Goal: Task Accomplishment & Management: Use online tool/utility

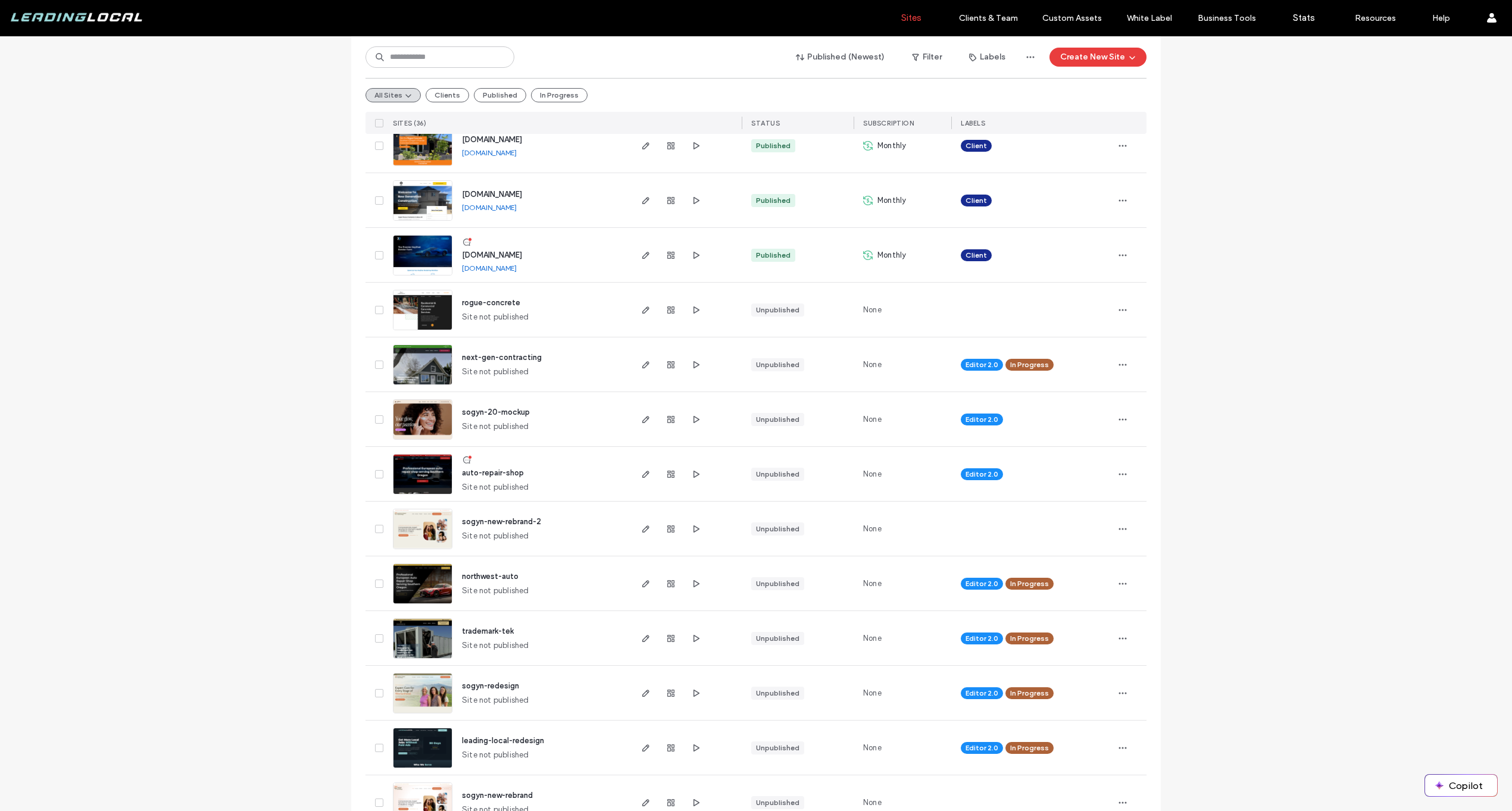
scroll to position [1041, 0]
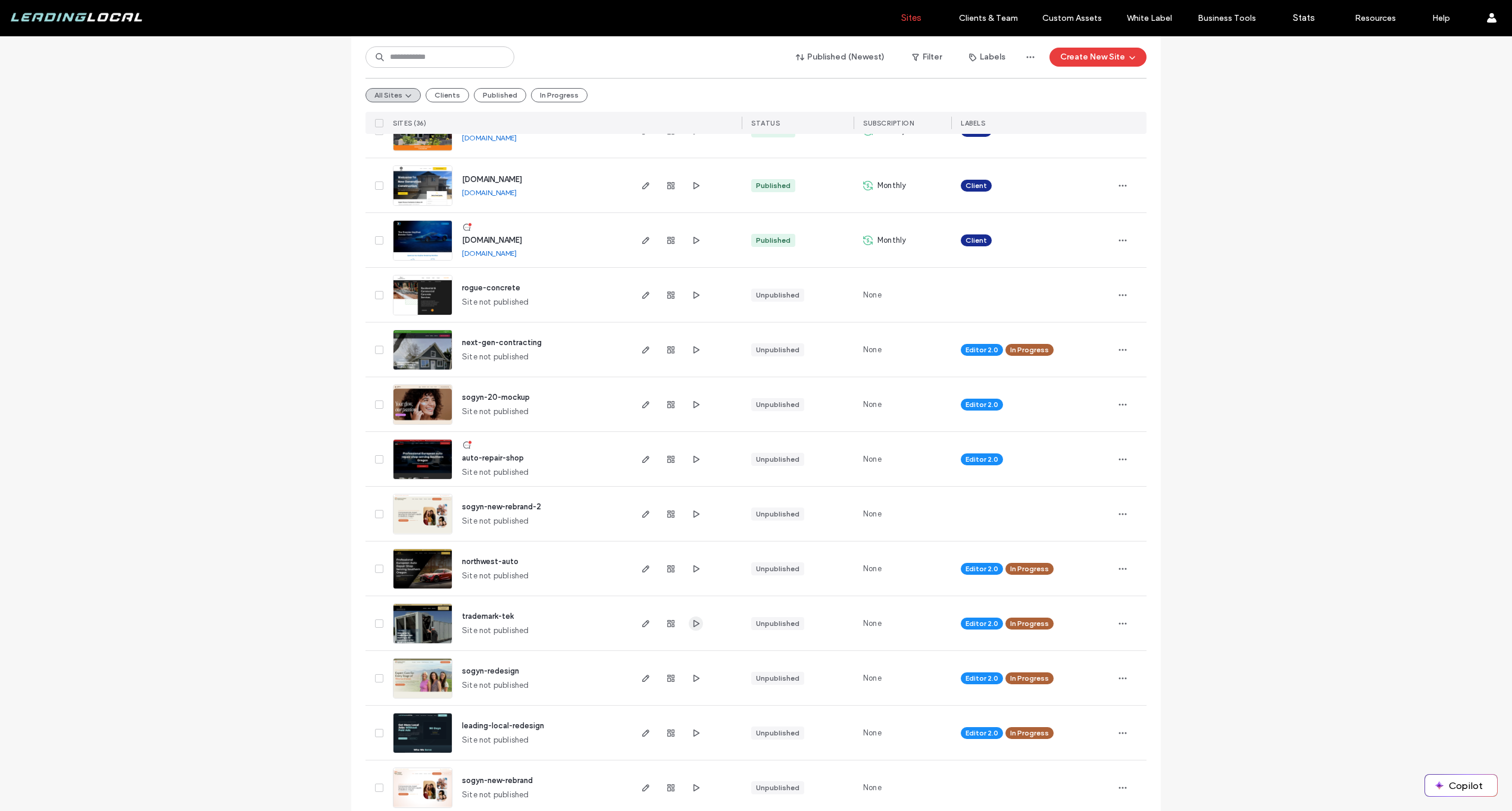
click at [689, 628] on span "button" at bounding box center [696, 623] width 14 height 14
click at [694, 626] on icon "button" at bounding box center [695, 623] width 9 height 9
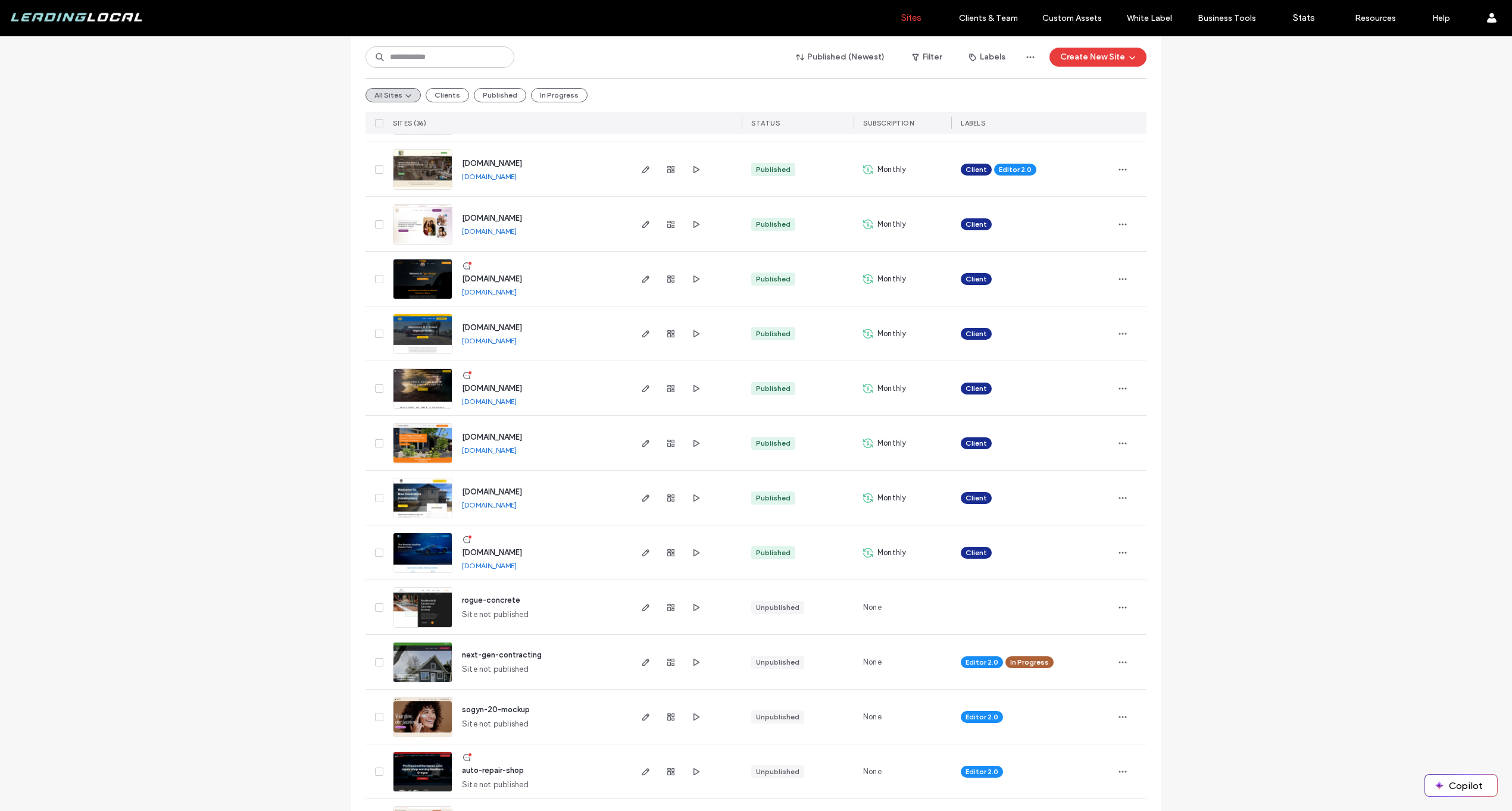
scroll to position [1194, 0]
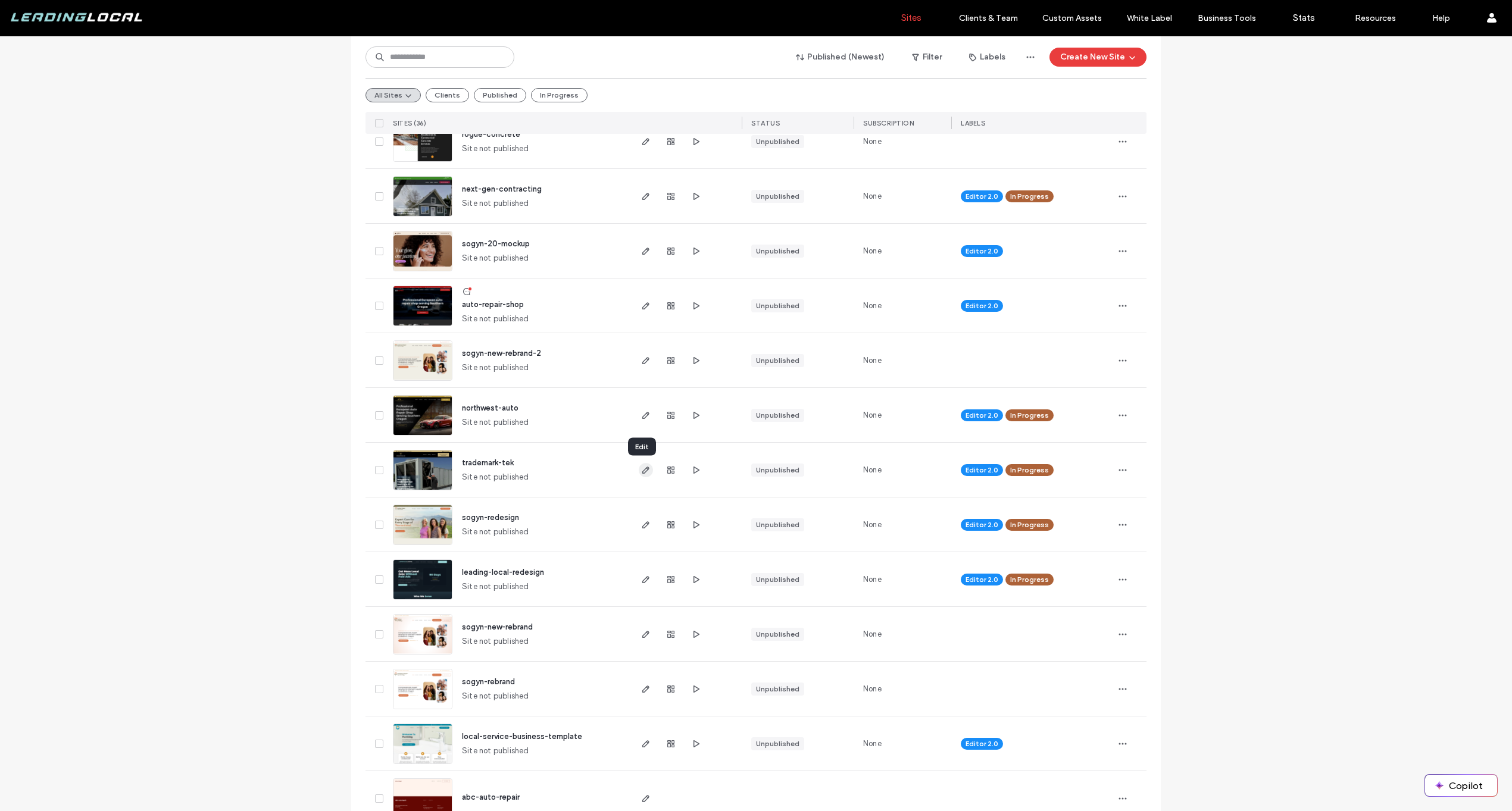
click at [641, 465] on icon "button" at bounding box center [645, 469] width 9 height 9
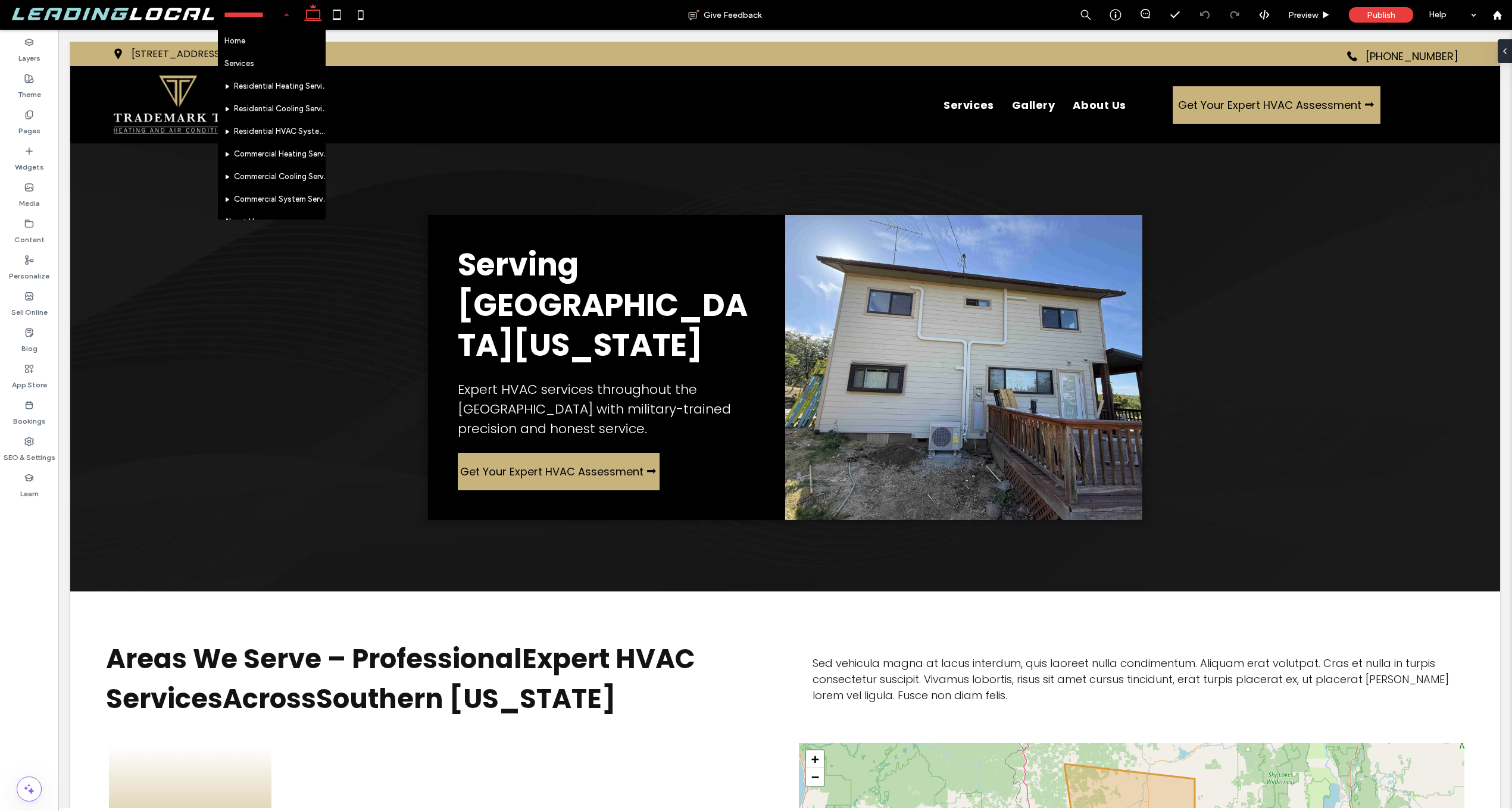
click at [266, 18] on input at bounding box center [253, 15] width 59 height 30
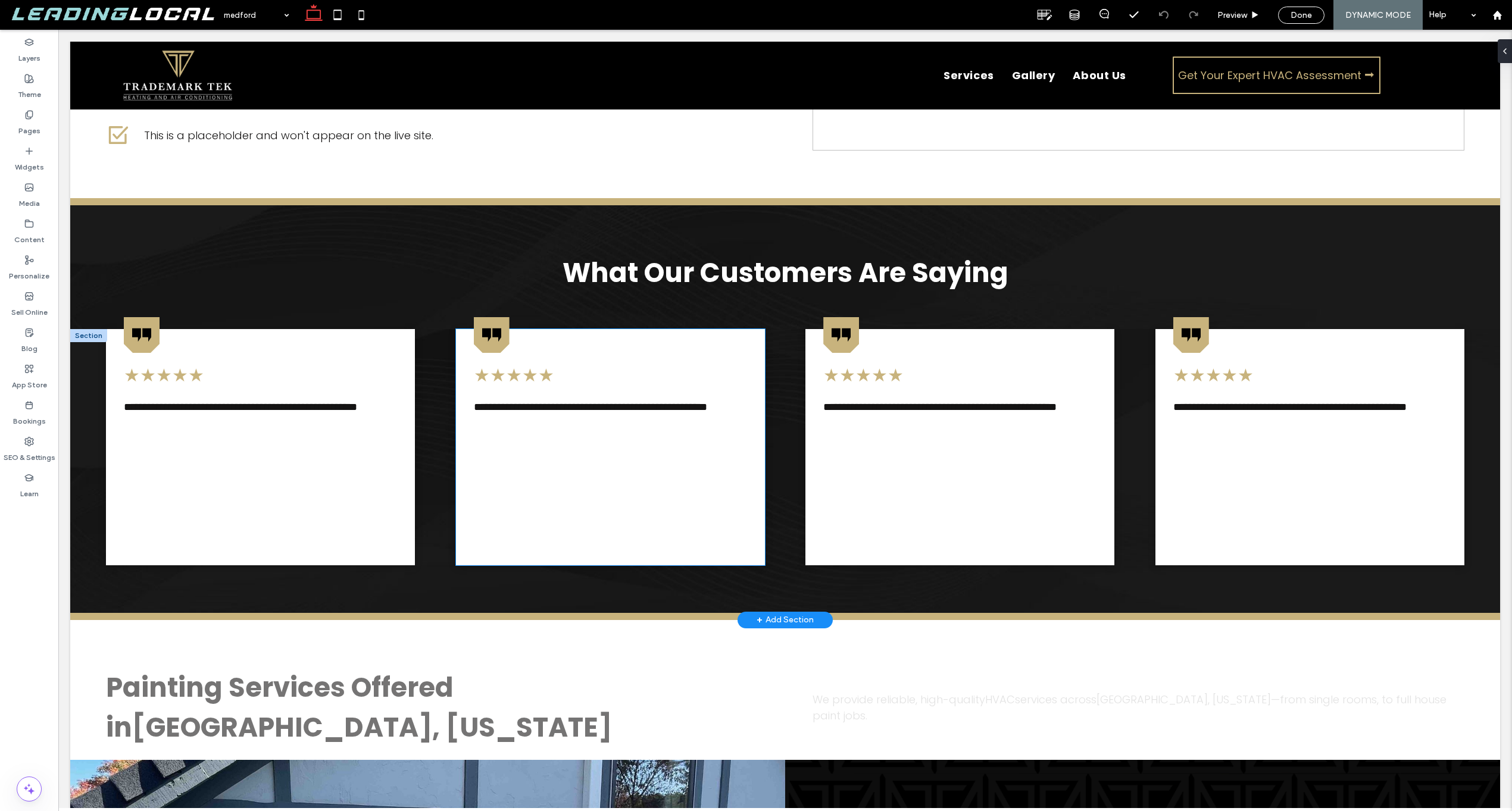
scroll to position [985, 0]
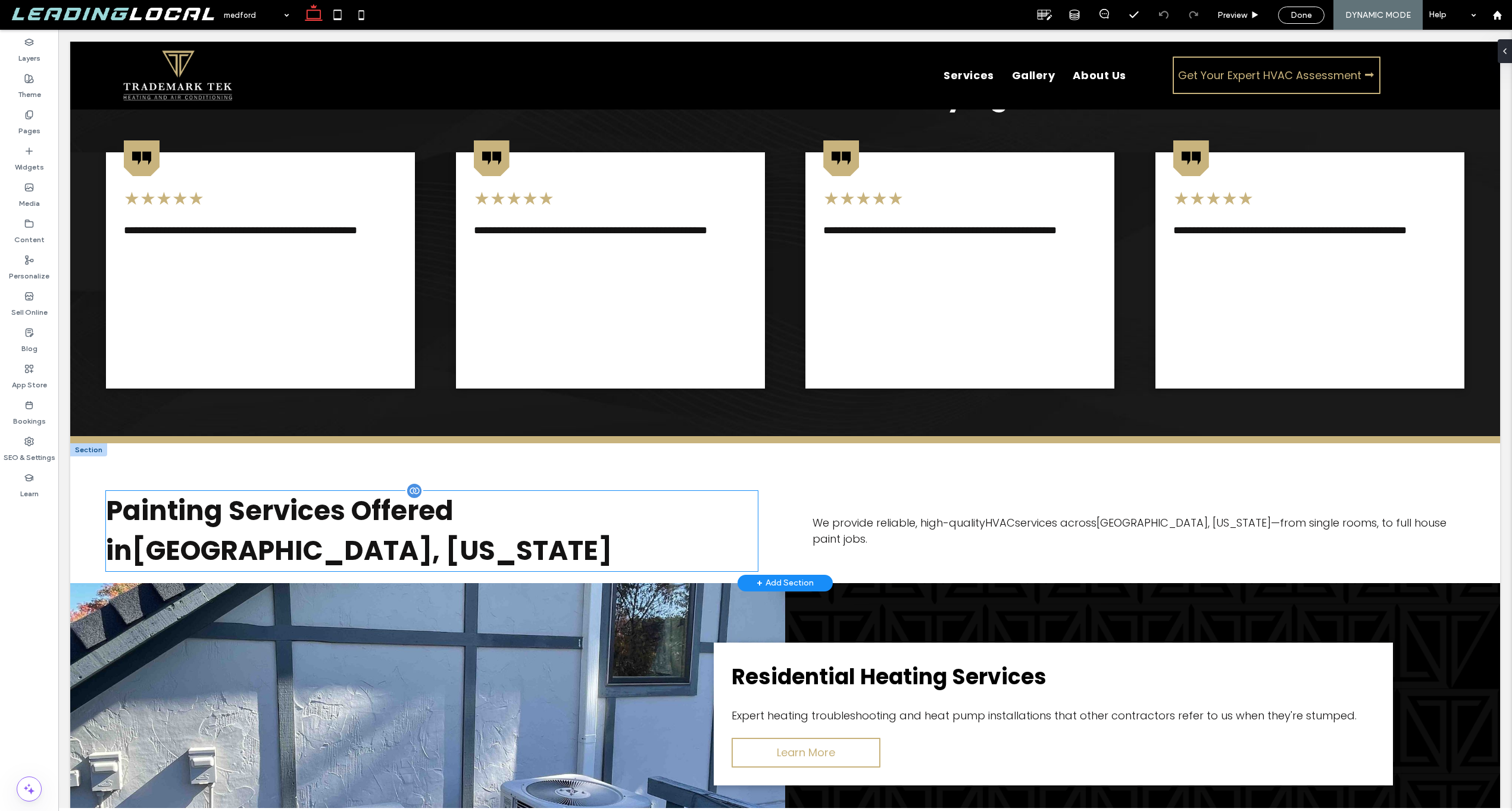
click at [289, 492] on span "Painting Services Offered in Medford, Oregon" at bounding box center [358, 531] width 506 height 78
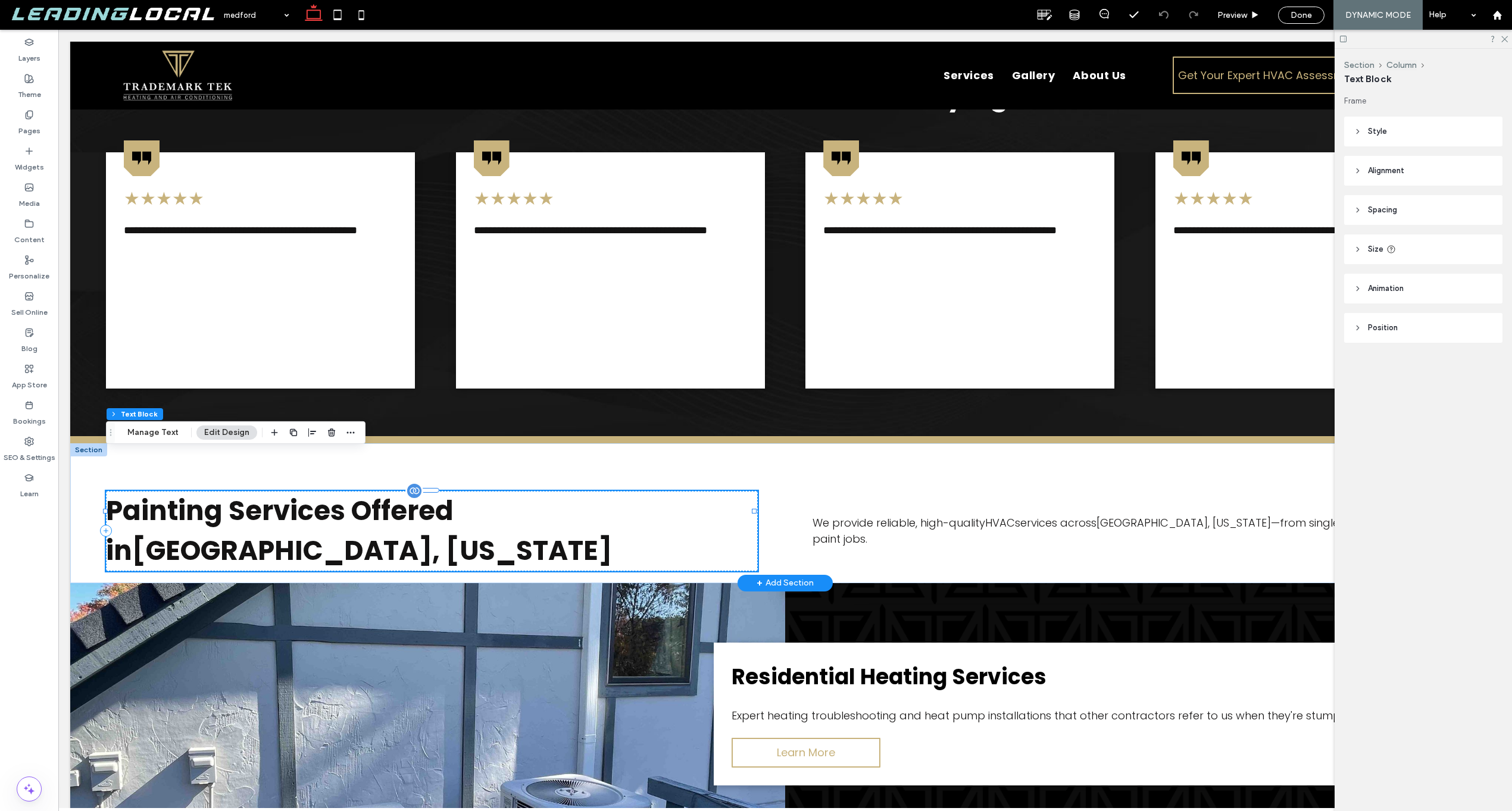
scroll to position [982, 0]
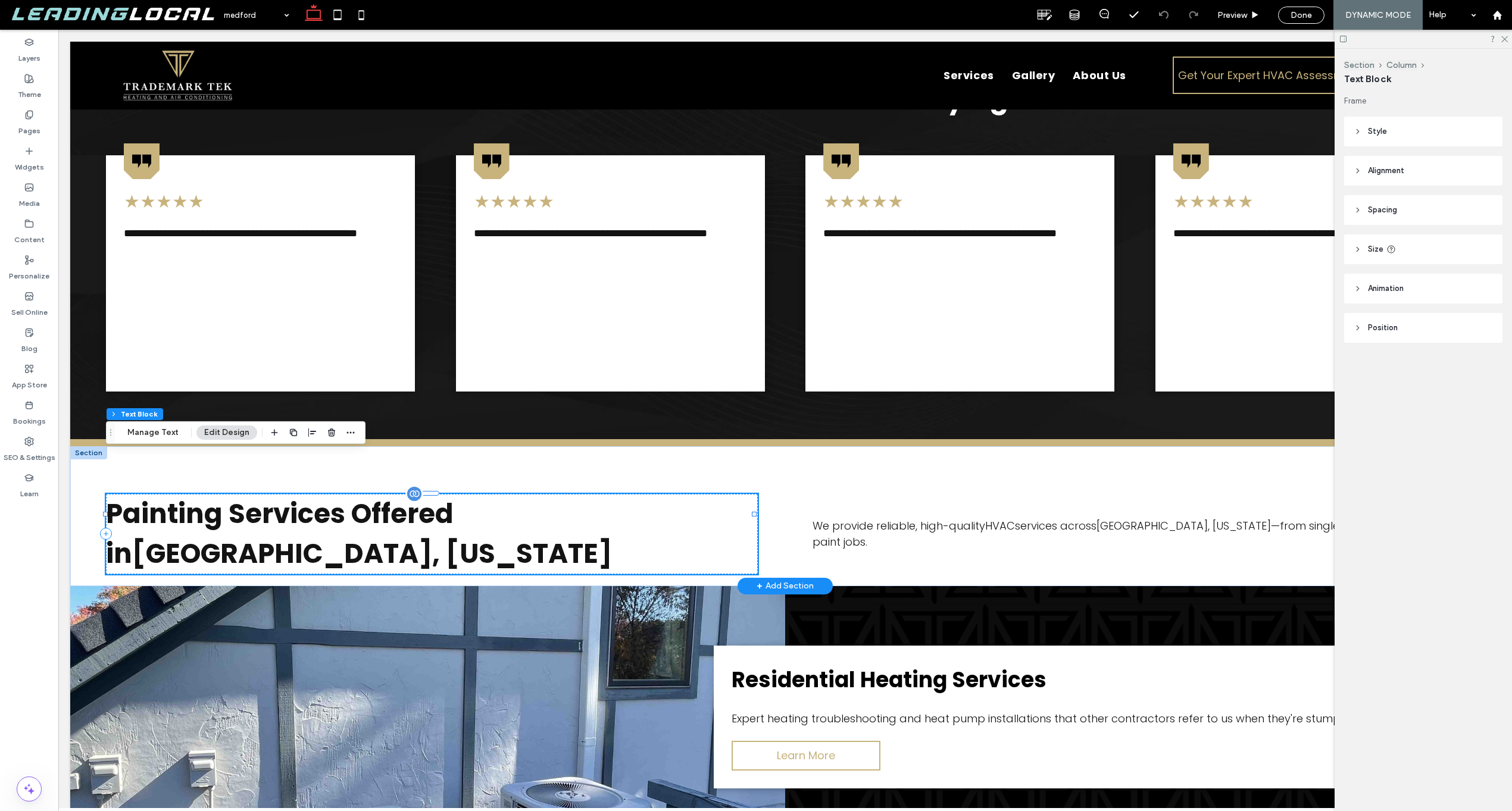
click at [240, 495] on span "Painting Services Offered in Medford, Oregon" at bounding box center [358, 534] width 506 height 78
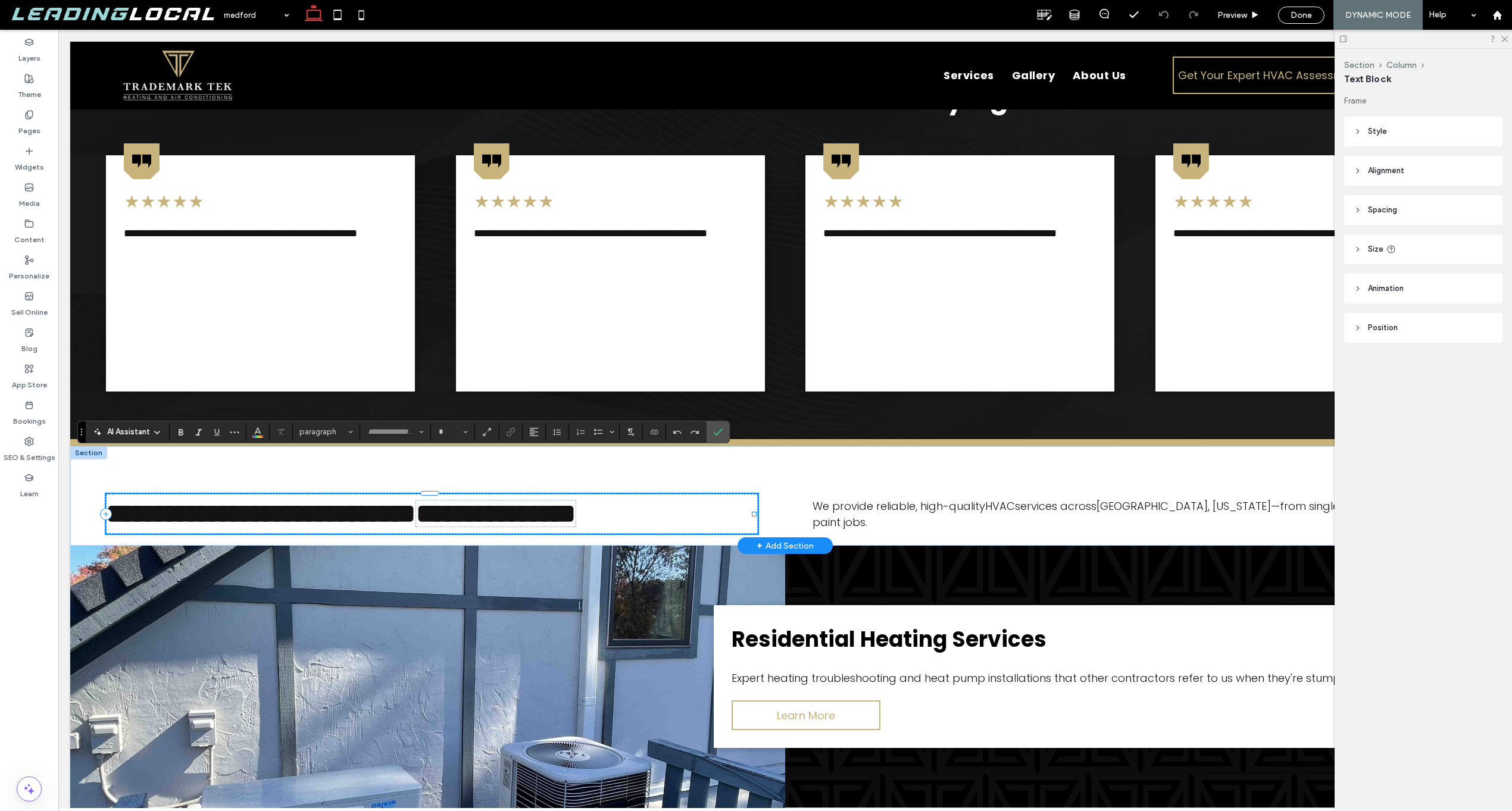
type input "*******"
type input "**"
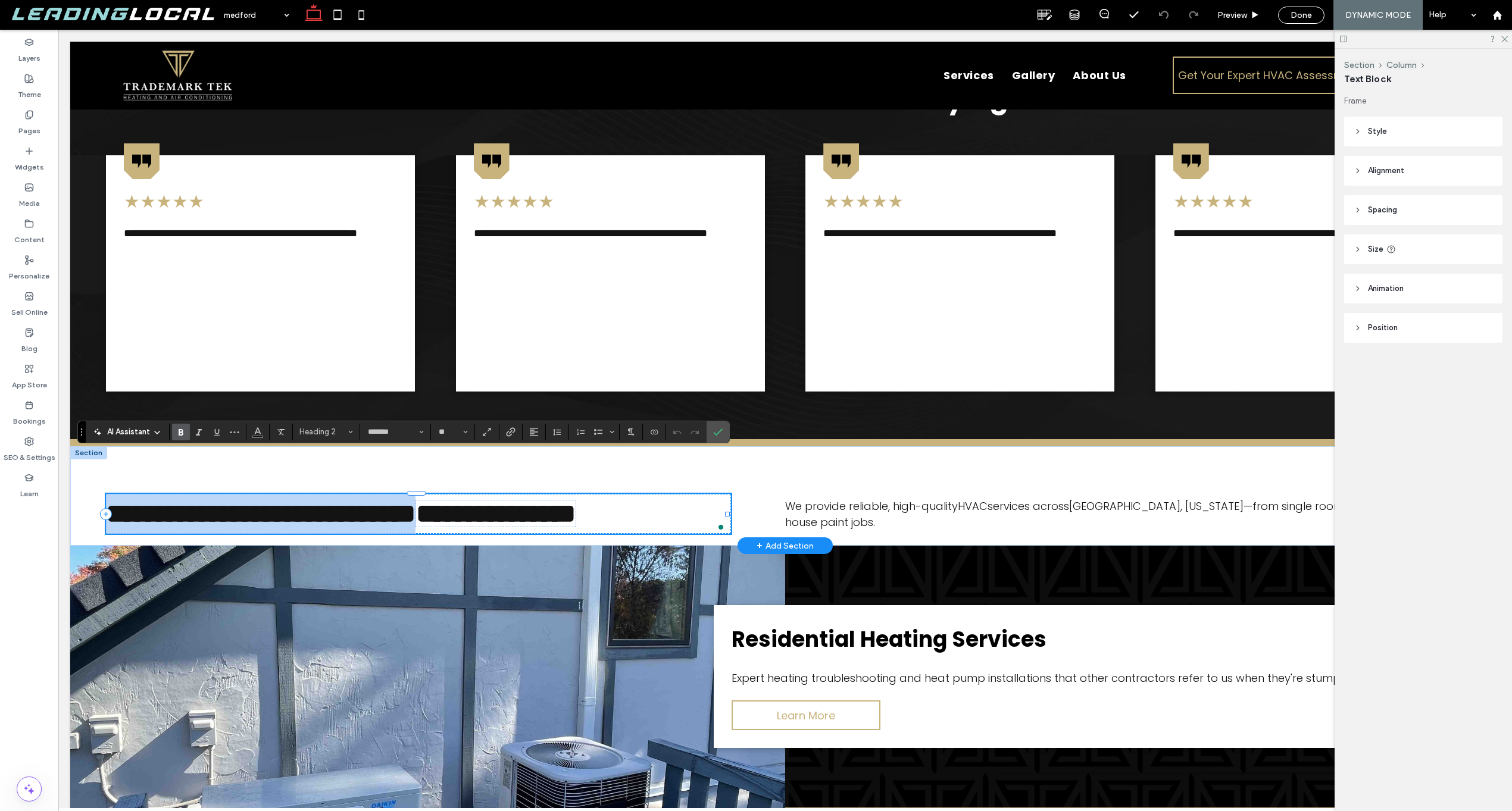
click at [242, 500] on span "**********" at bounding box center [340, 514] width 470 height 27
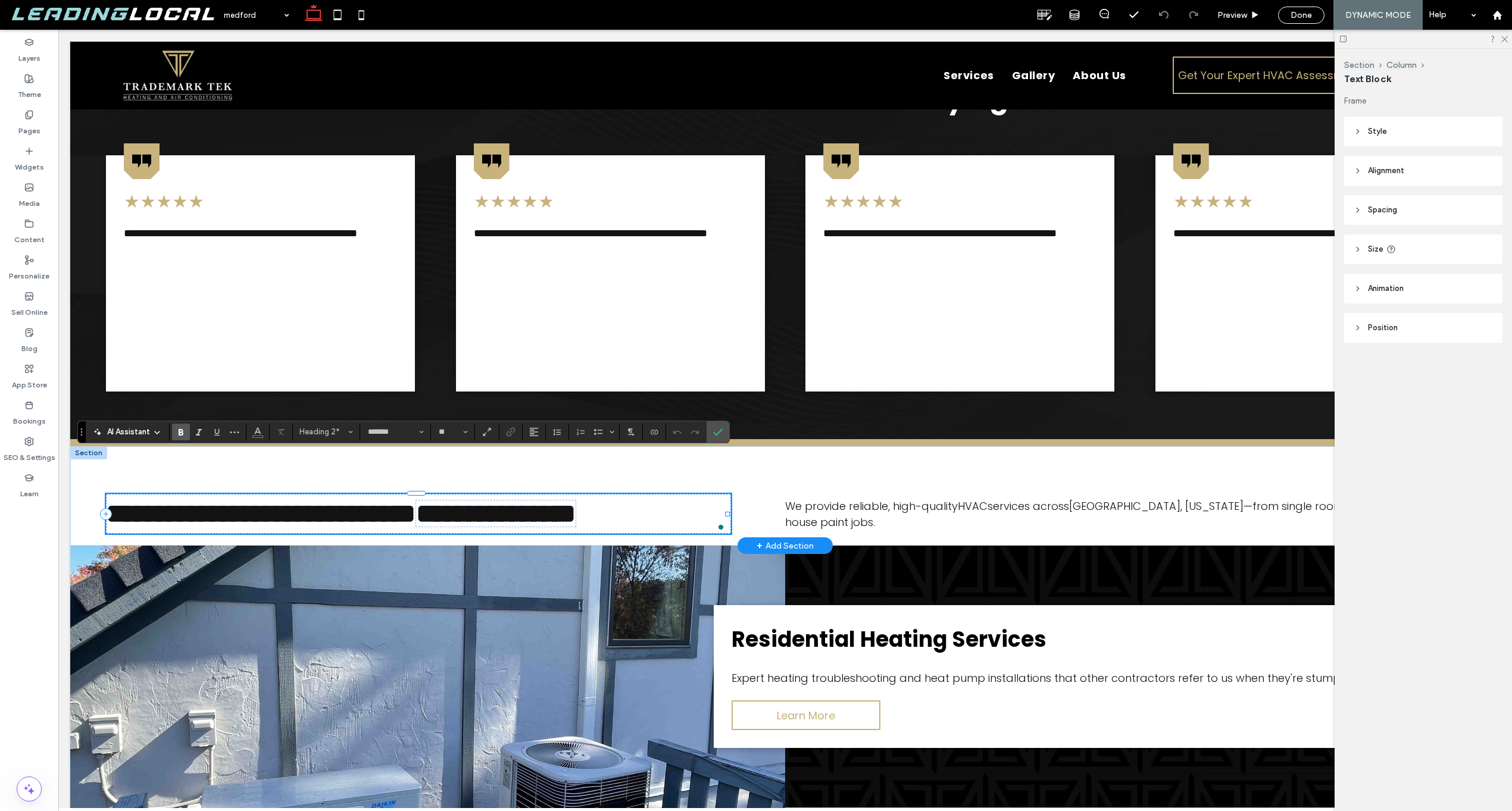
click at [239, 500] on span "**********" at bounding box center [340, 514] width 470 height 27
click at [230, 500] on span "**********" at bounding box center [340, 514] width 470 height 27
drag, startPoint x: 223, startPoint y: 474, endPoint x: 113, endPoint y: 471, distance: 110.0
click at [113, 500] on span "**********" at bounding box center [340, 514] width 470 height 27
click at [644, 432] on section at bounding box center [654, 432] width 24 height 16
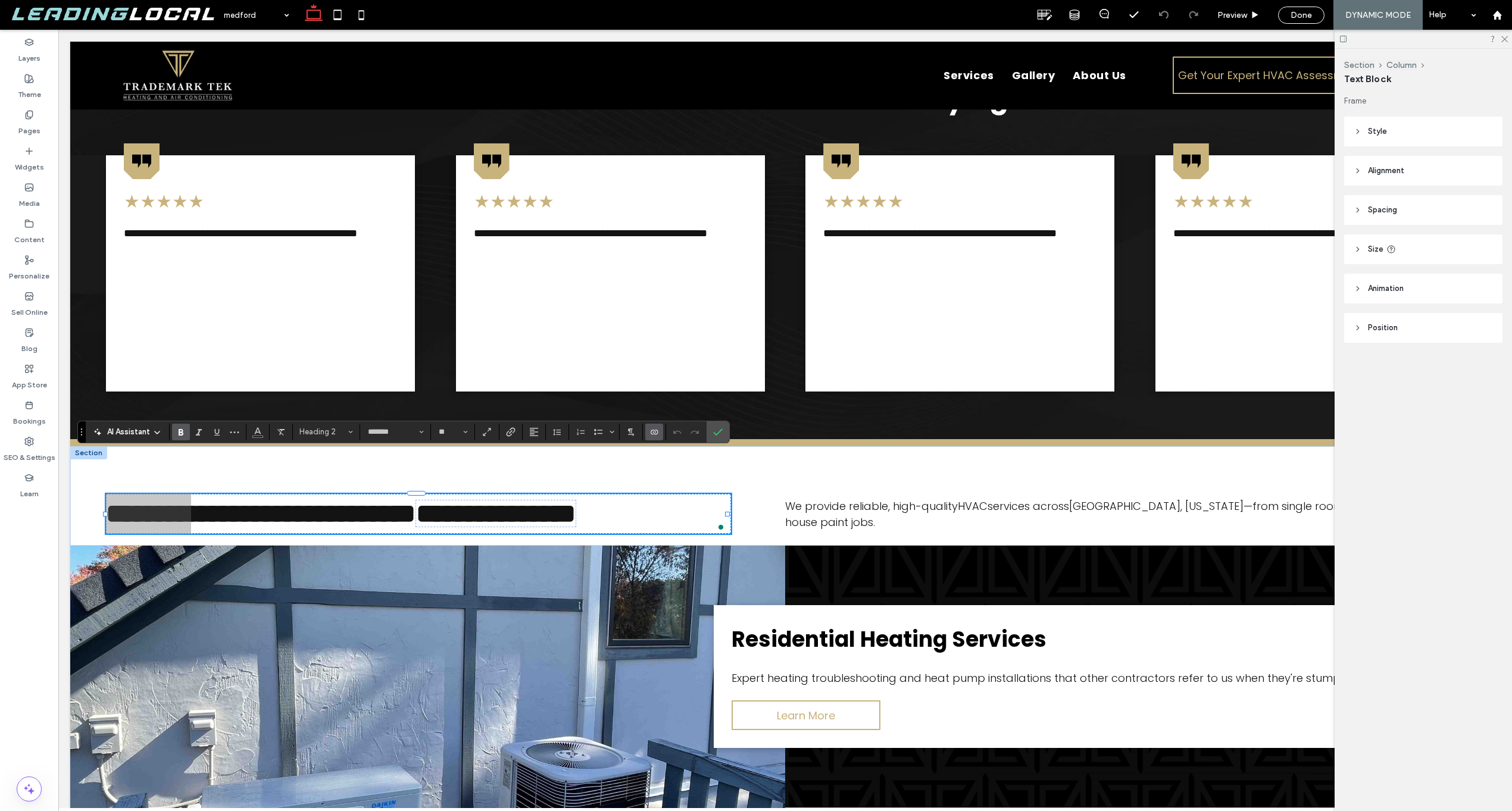
click at [648, 432] on label "Connect To Data" at bounding box center [654, 432] width 18 height 16
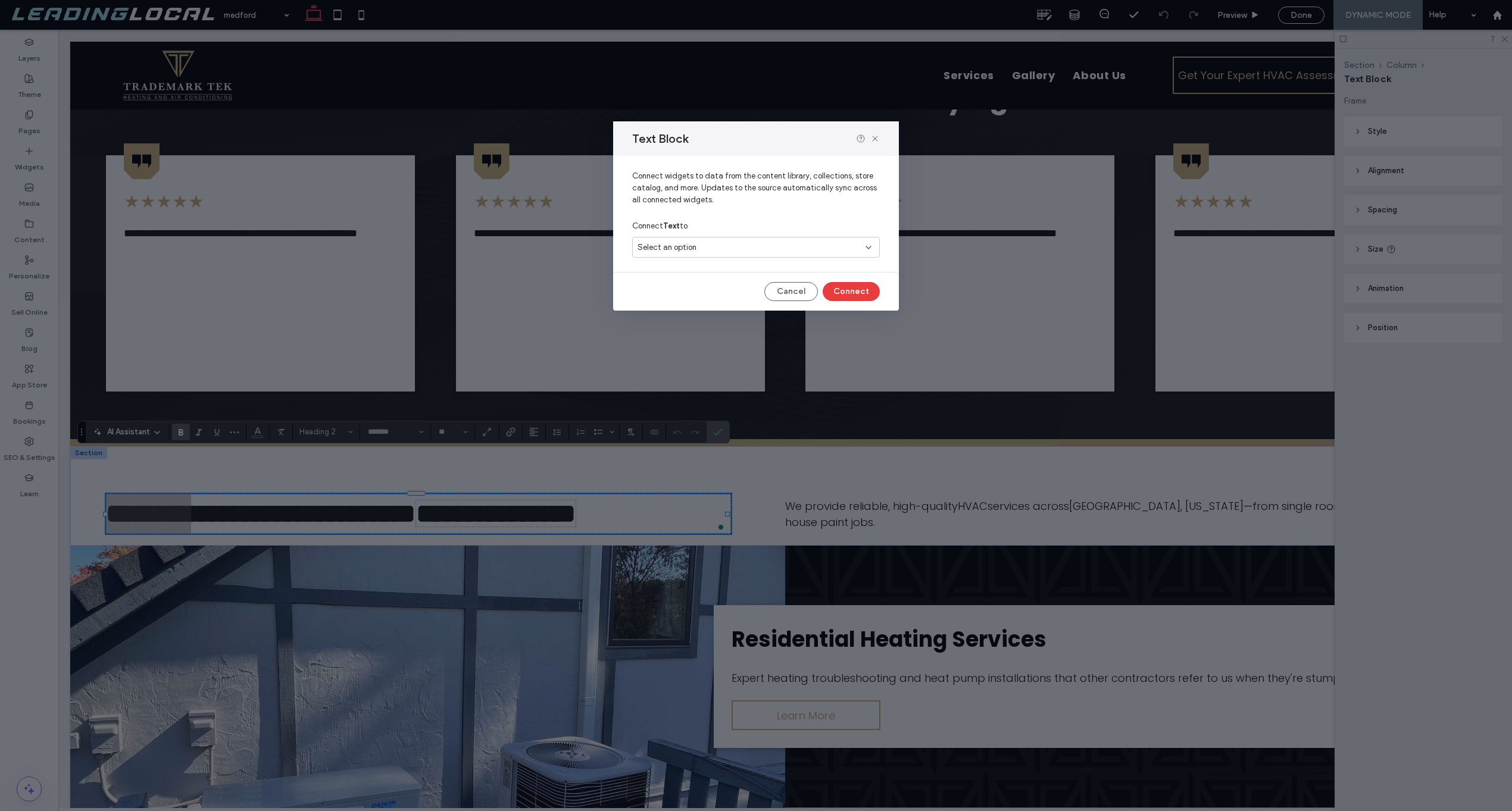
click at [740, 257] on div "Select an option" at bounding box center [756, 247] width 248 height 21
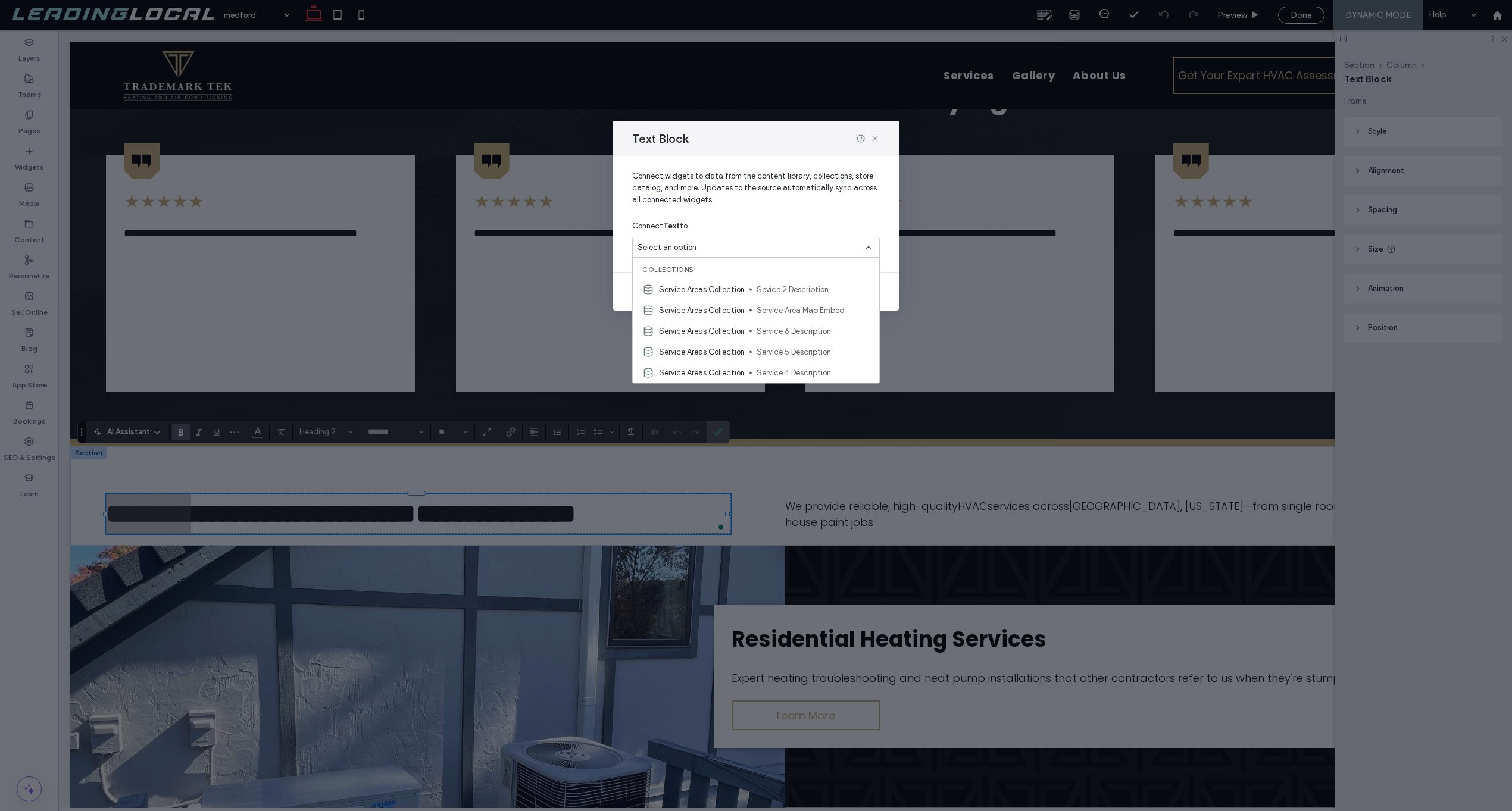
click at [745, 253] on div "Select an option" at bounding box center [749, 248] width 223 height 12
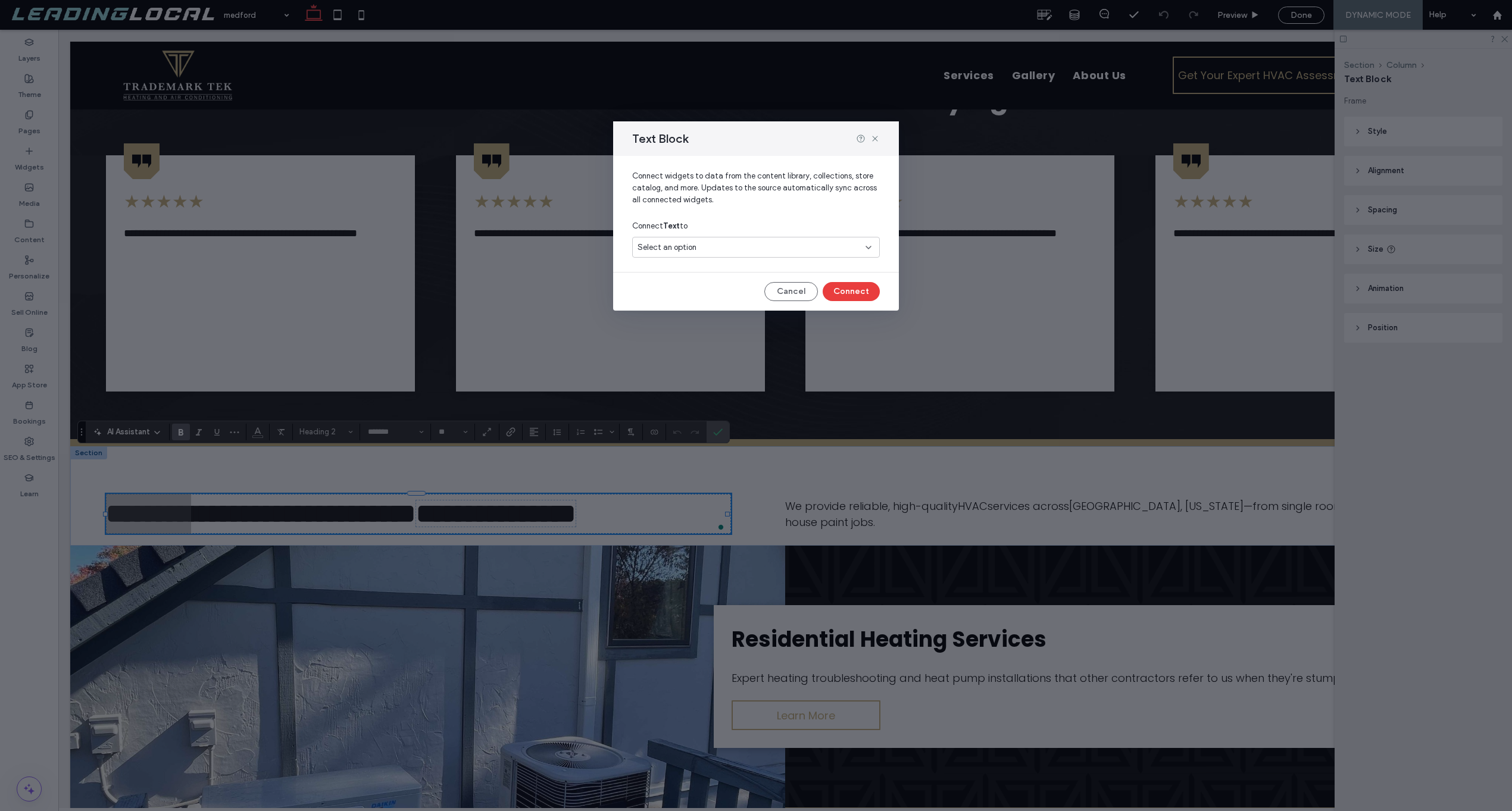
click at [745, 253] on div "Select an option" at bounding box center [749, 248] width 223 height 12
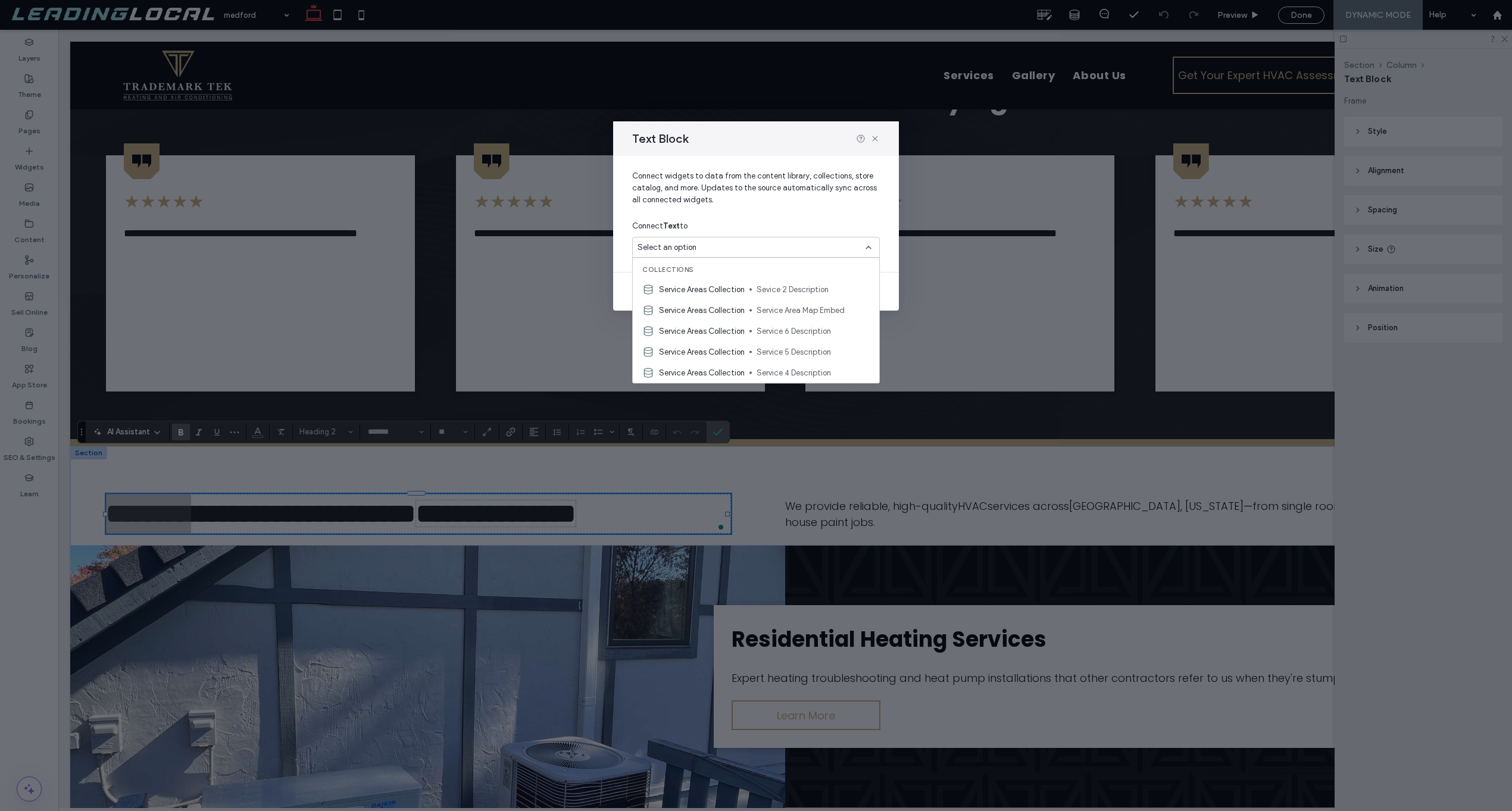
click at [730, 250] on div "Select an option" at bounding box center [749, 248] width 223 height 12
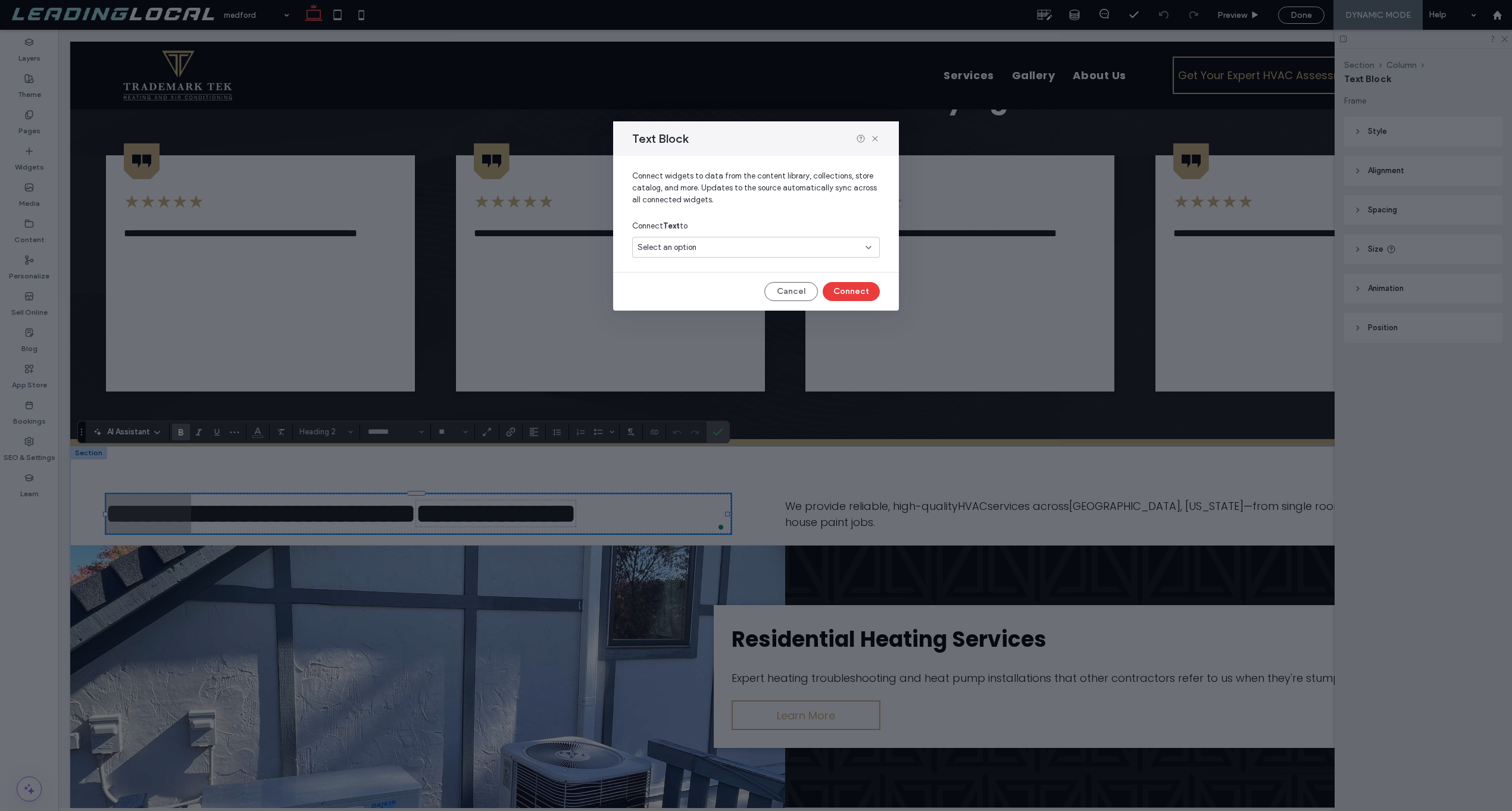
click at [730, 250] on div "Select an option" at bounding box center [749, 248] width 223 height 12
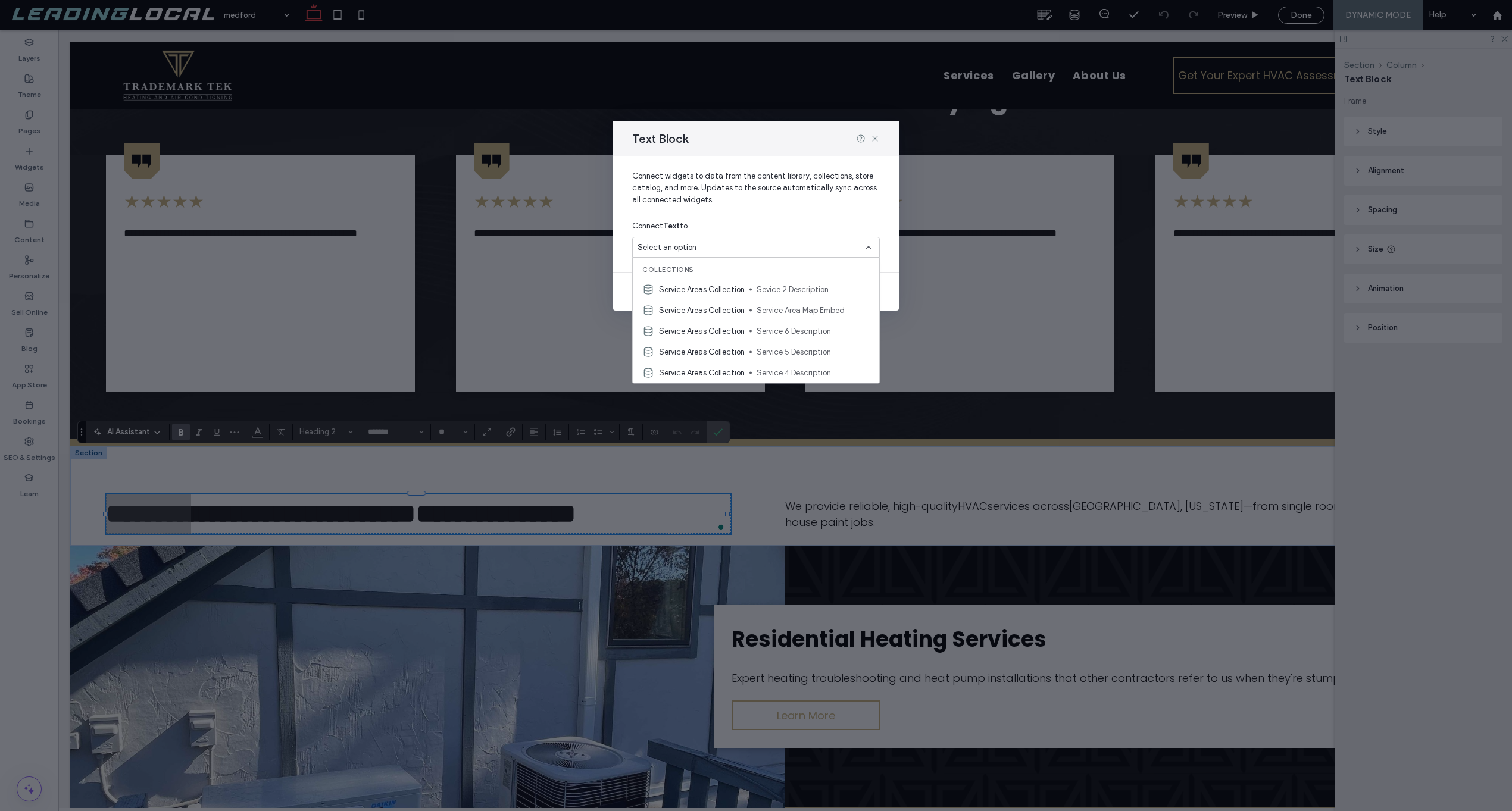
click at [721, 249] on div "Select an option" at bounding box center [749, 248] width 223 height 12
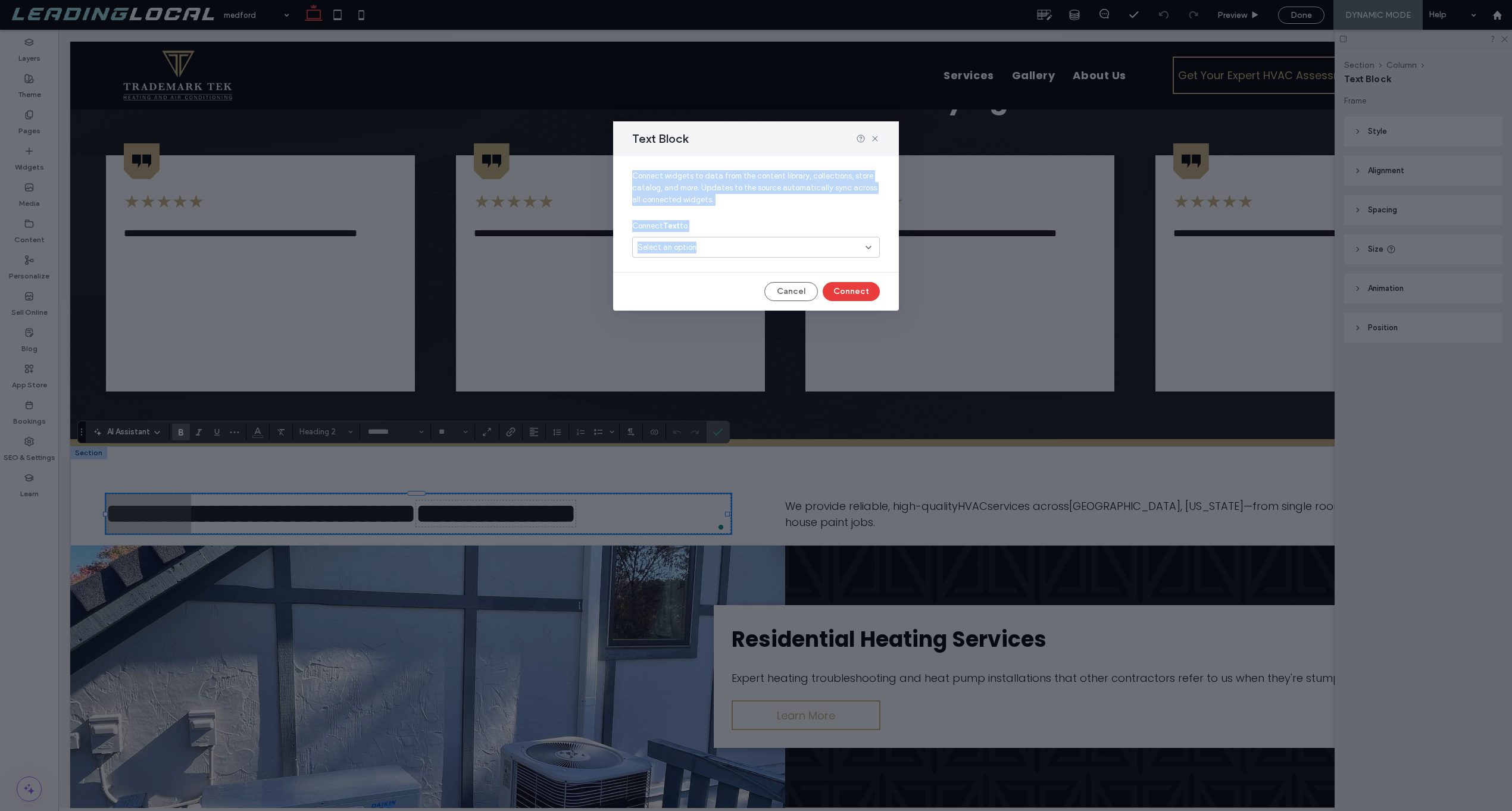
click at [721, 249] on div "Select an option" at bounding box center [749, 248] width 223 height 12
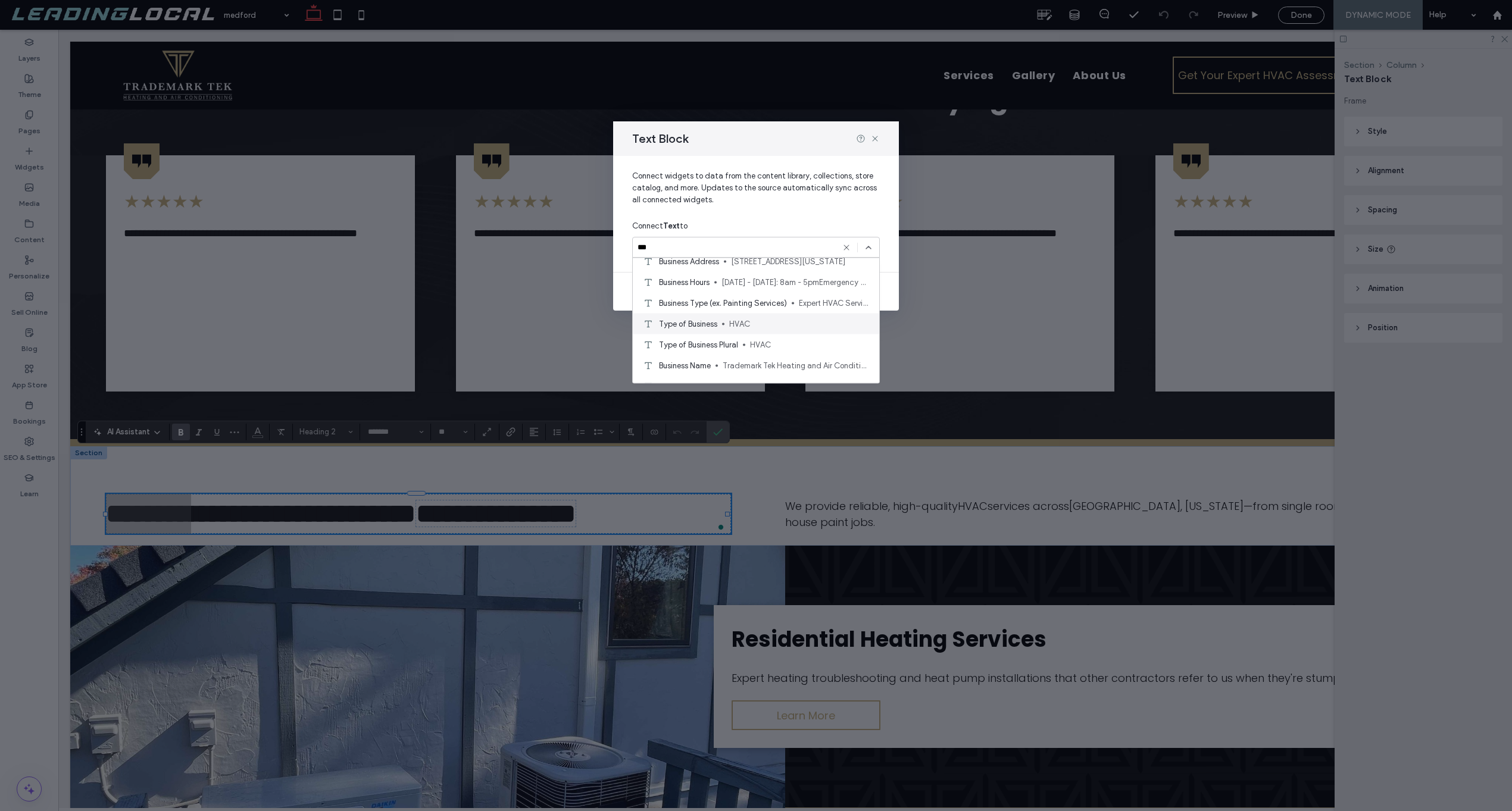
scroll to position [41, 0]
type input "***"
click at [756, 311] on span "HVAC" at bounding box center [799, 310] width 141 height 12
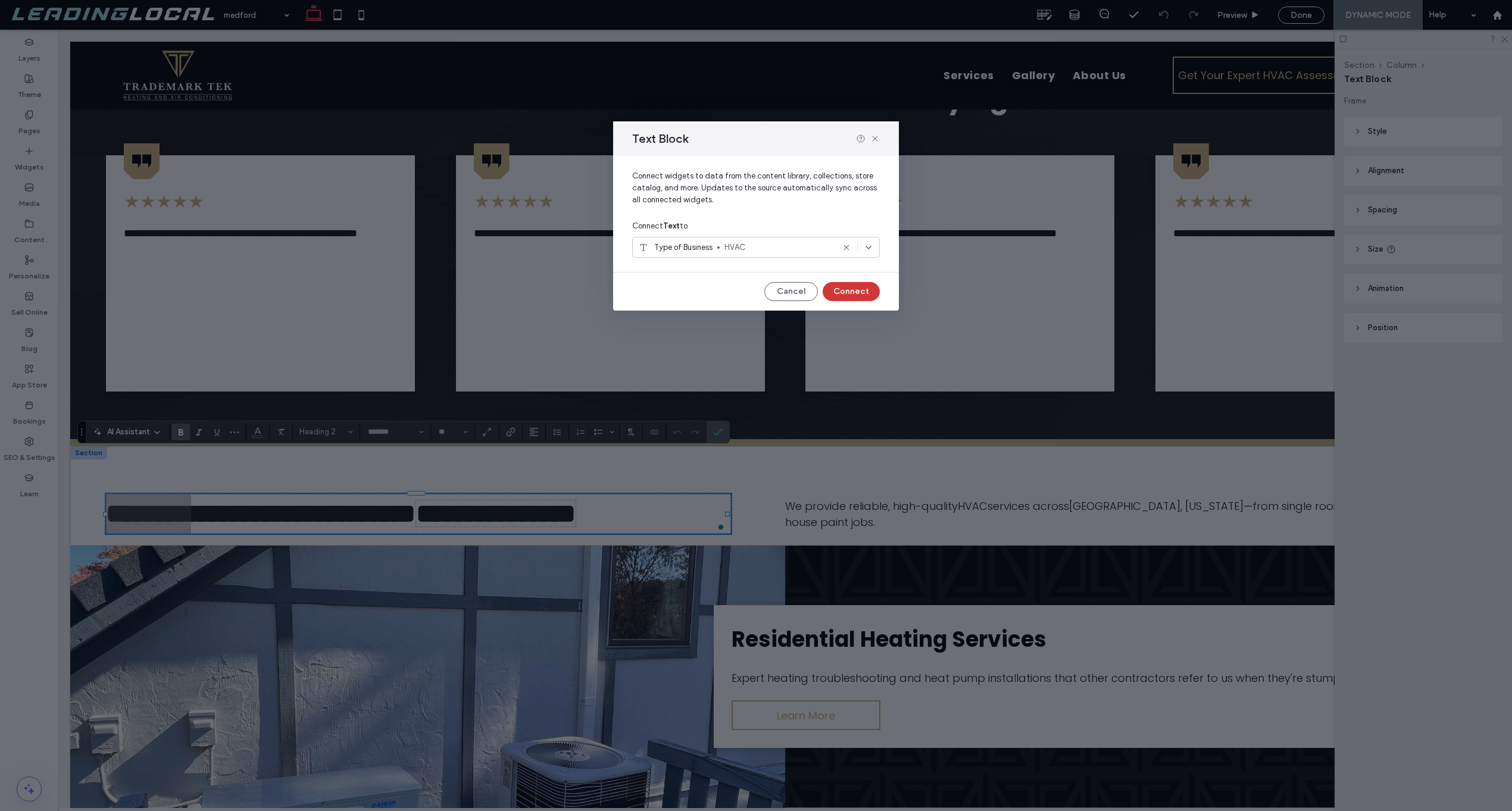
drag, startPoint x: 849, startPoint y: 285, endPoint x: 788, endPoint y: 257, distance: 67.1
click at [849, 285] on button "Connect" at bounding box center [851, 291] width 57 height 19
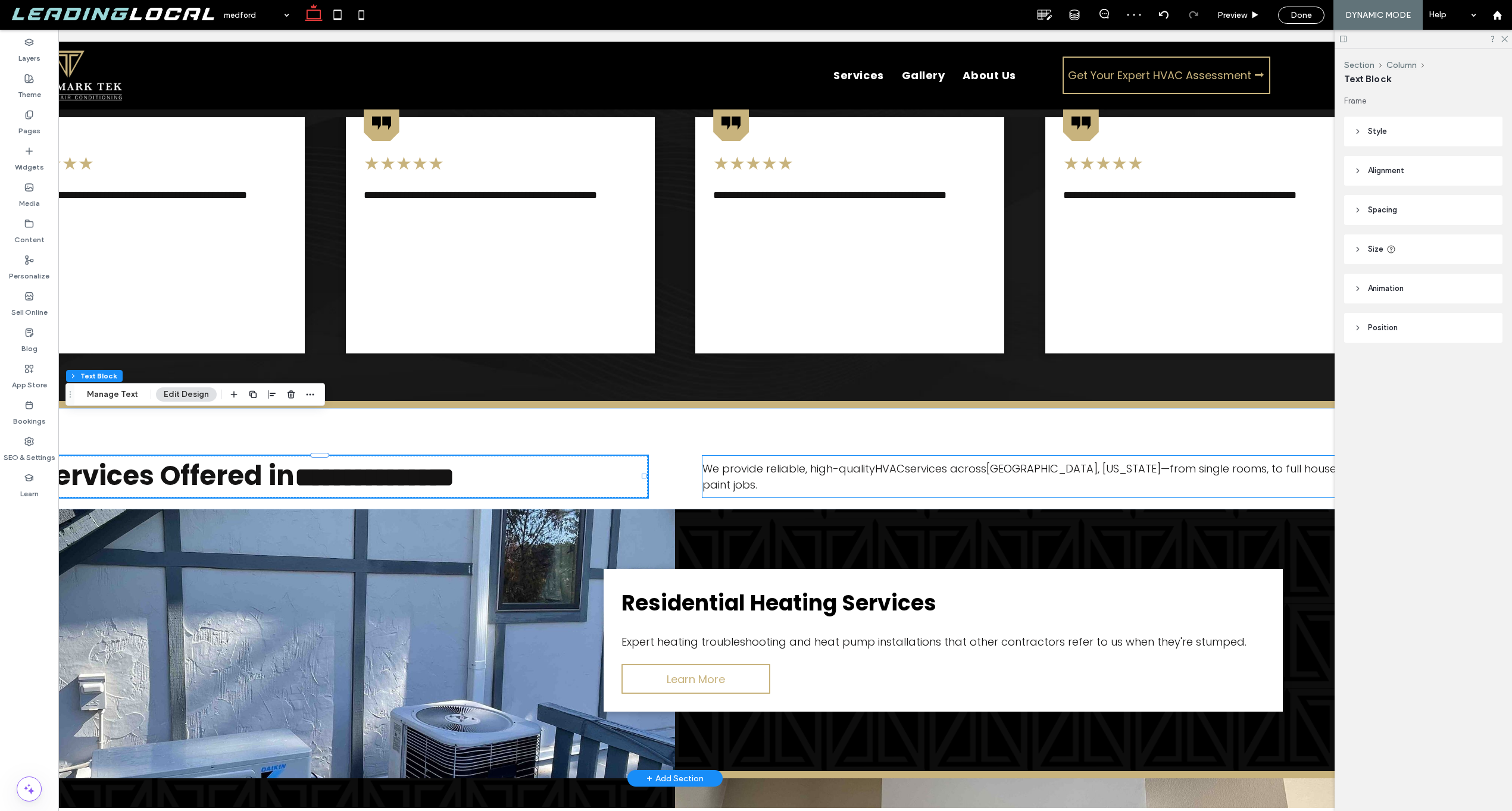
scroll to position [0, 178]
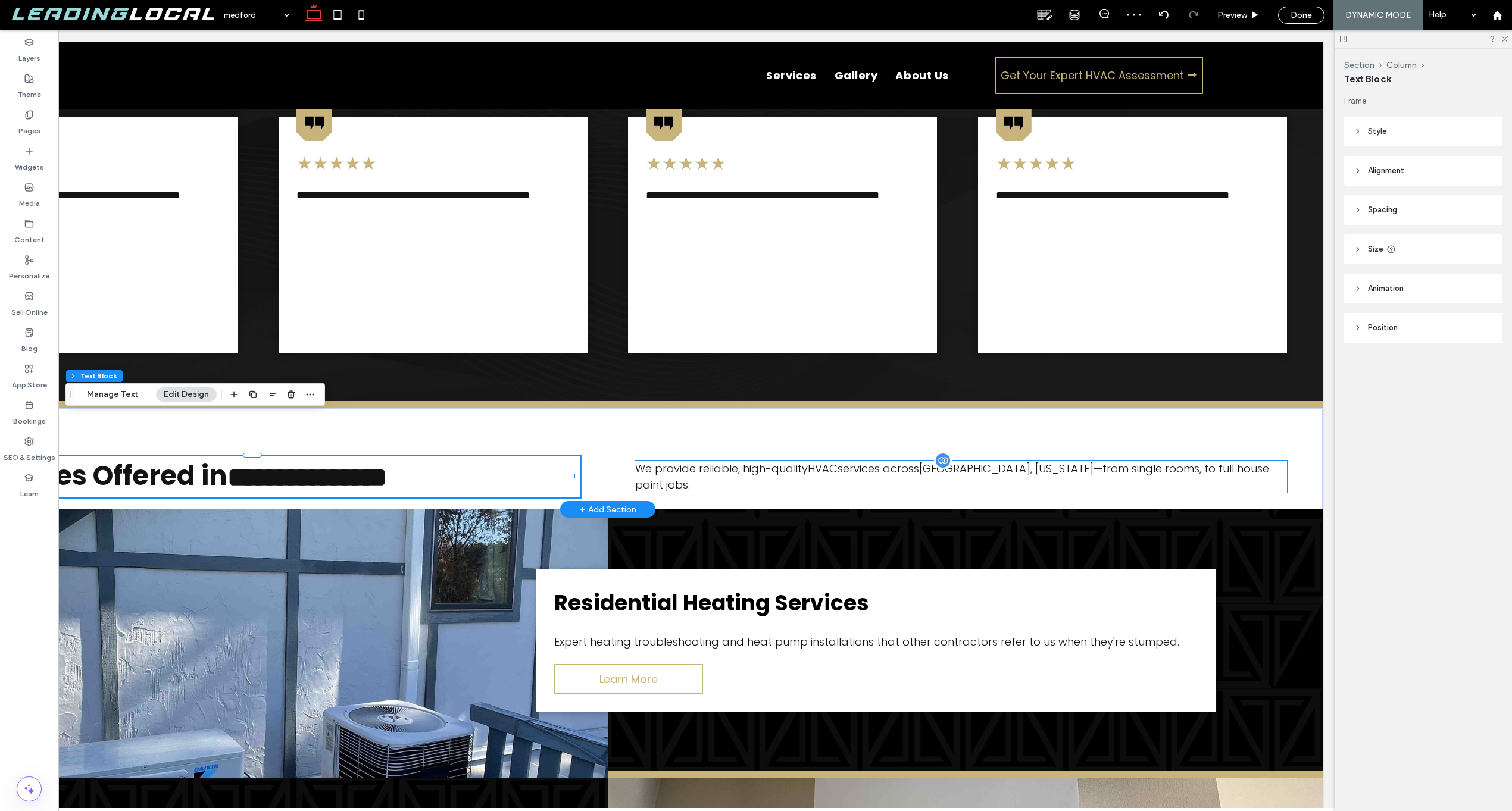
click at [1194, 461] on span "We provide reliable, high-quality HVAC services across Medford, Oregon —from si…" at bounding box center [952, 476] width 634 height 31
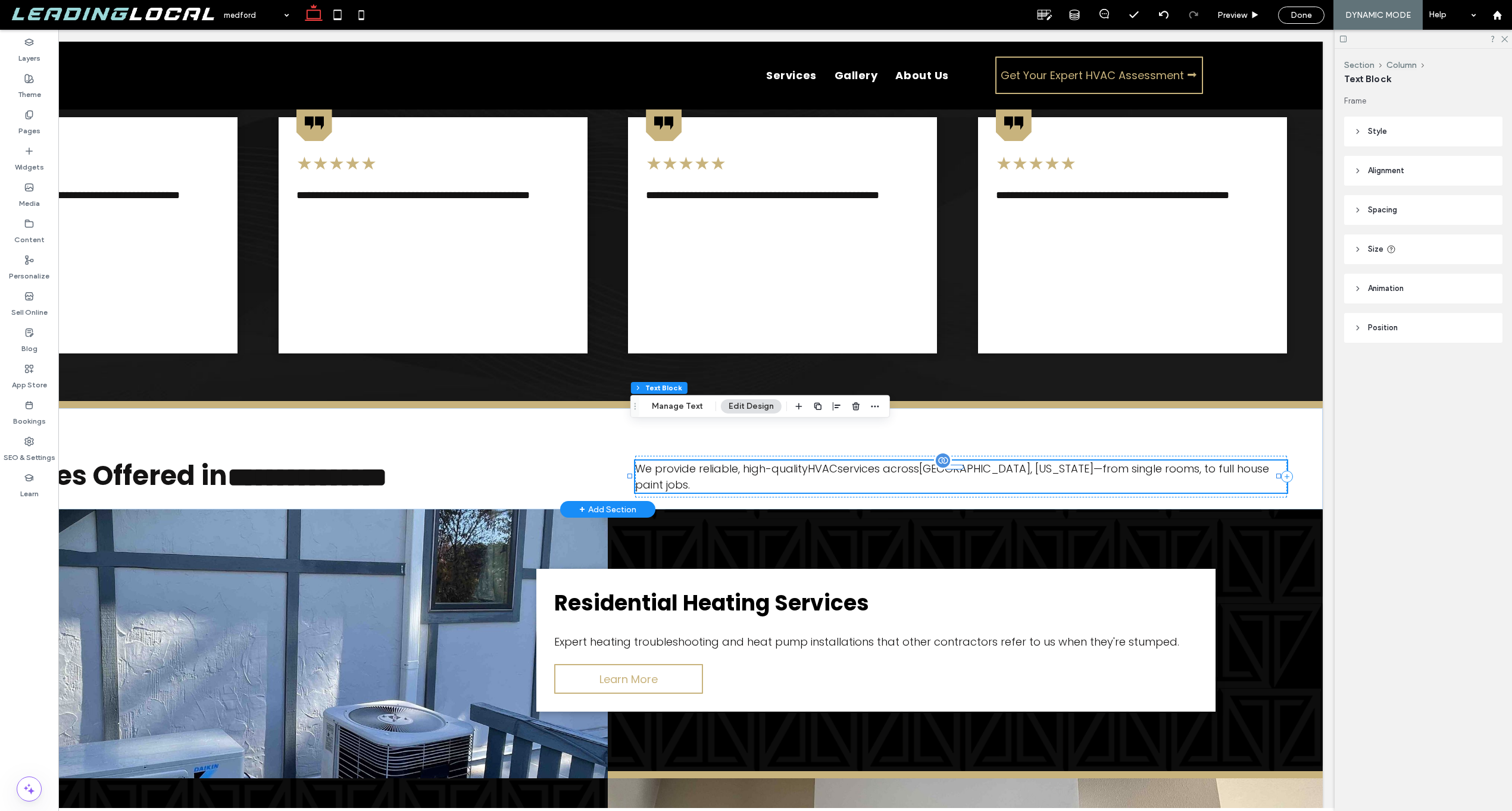
click at [1189, 461] on span "We provide reliable, high-quality HVAC services across Medford, Oregon —from si…" at bounding box center [952, 476] width 634 height 31
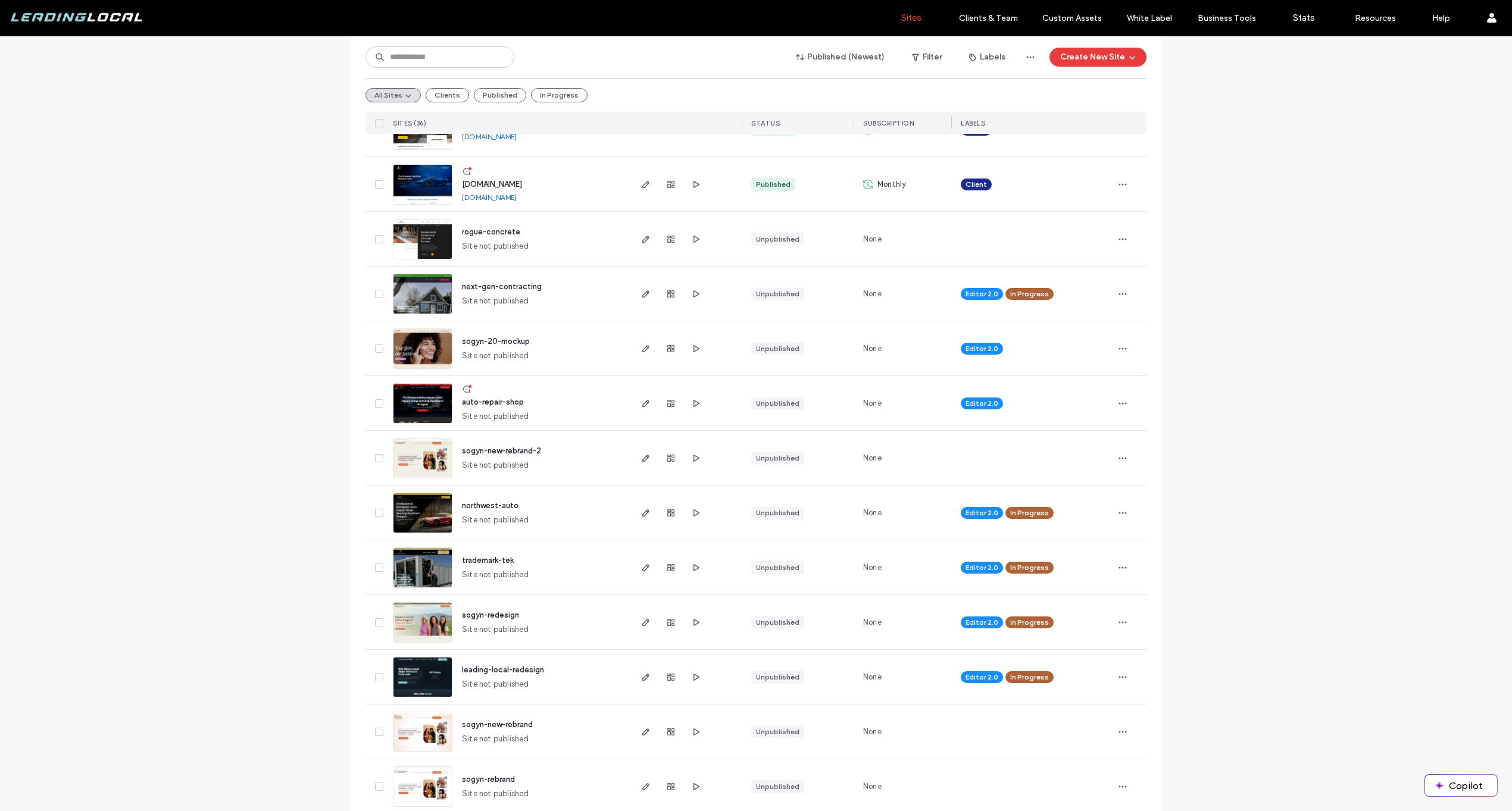
scroll to position [1090, 0]
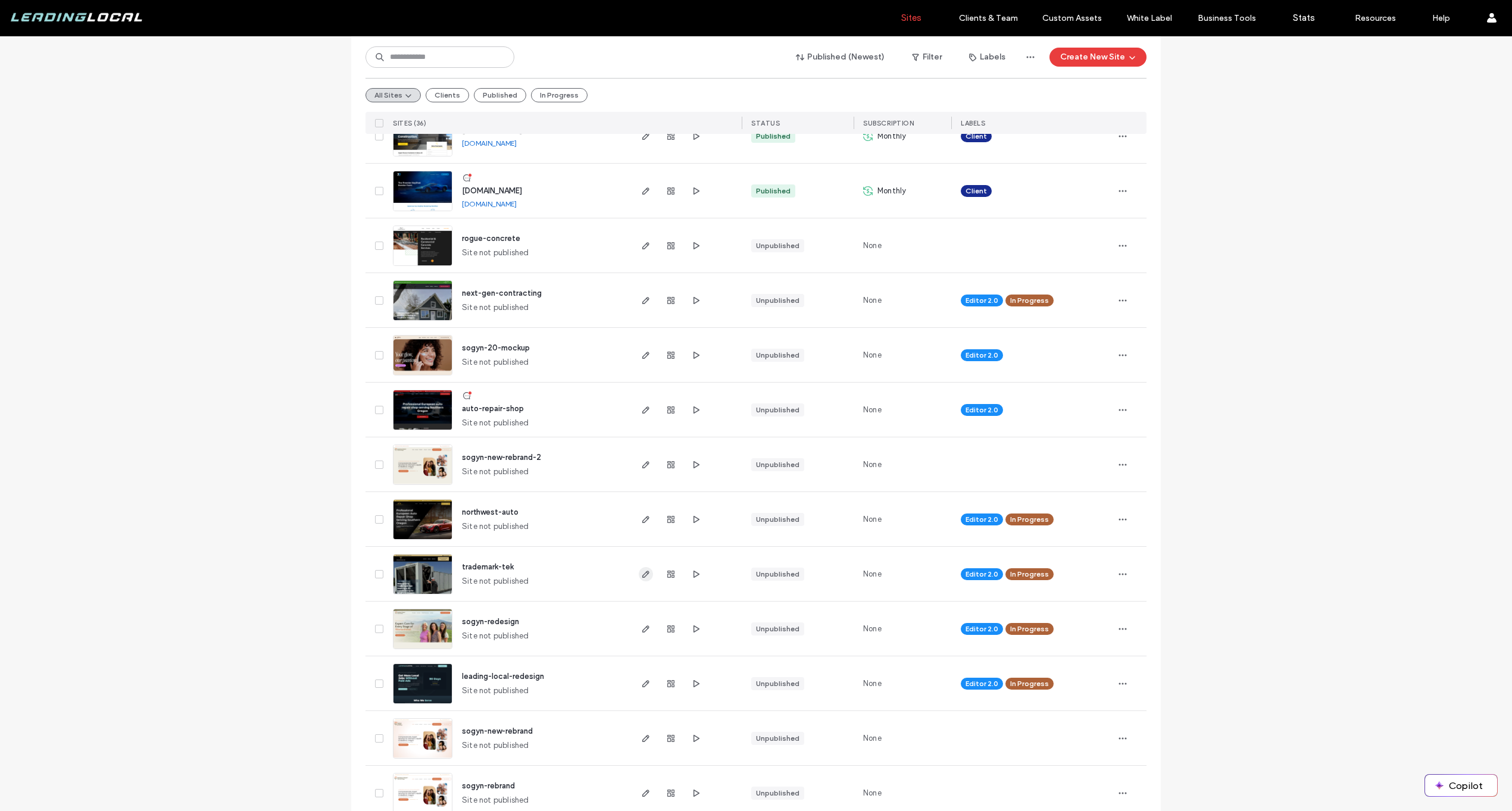
click at [643, 573] on use "button" at bounding box center [646, 574] width 7 height 7
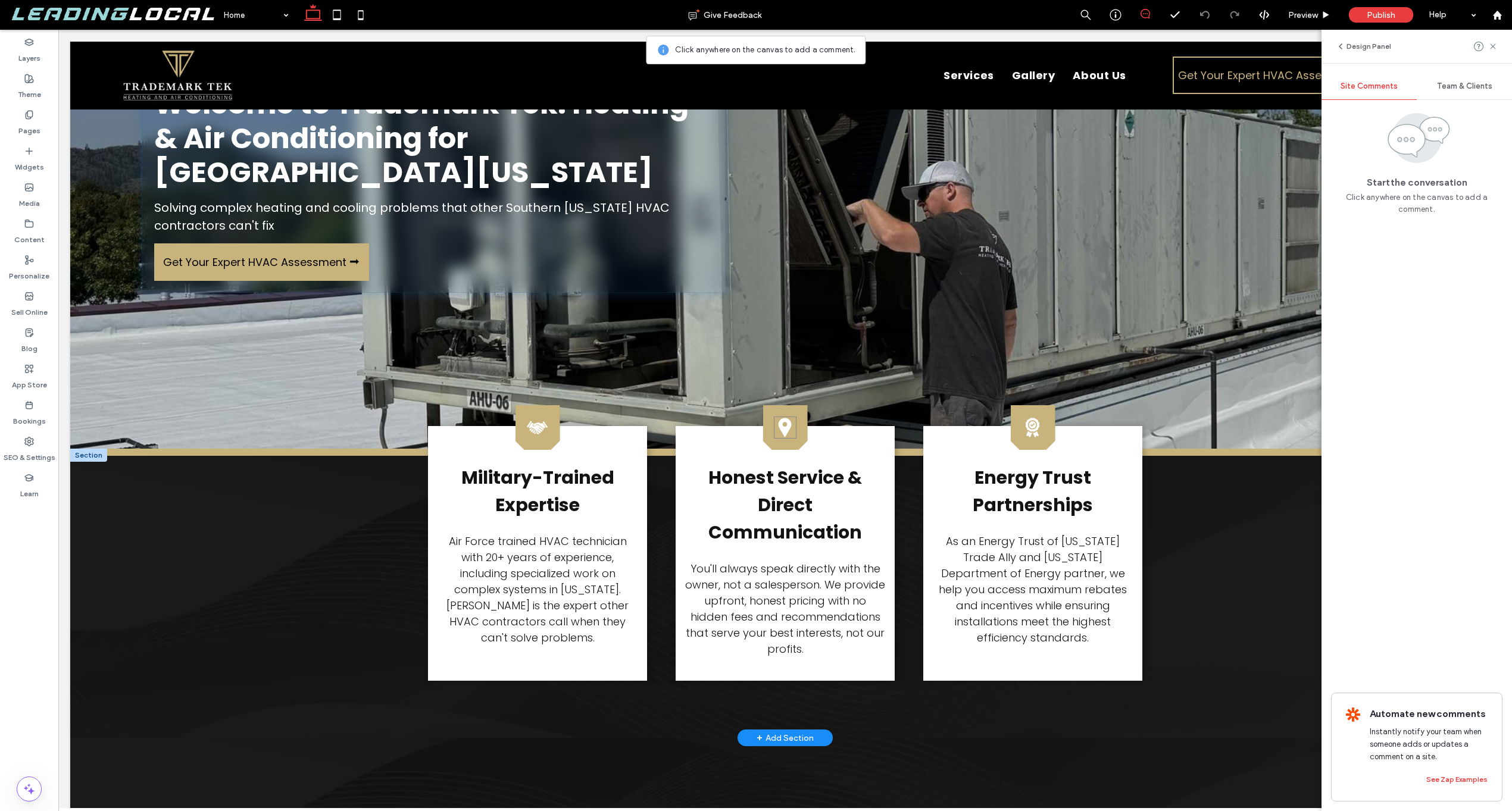
click at [781, 429] on icon at bounding box center [785, 427] width 13 height 19
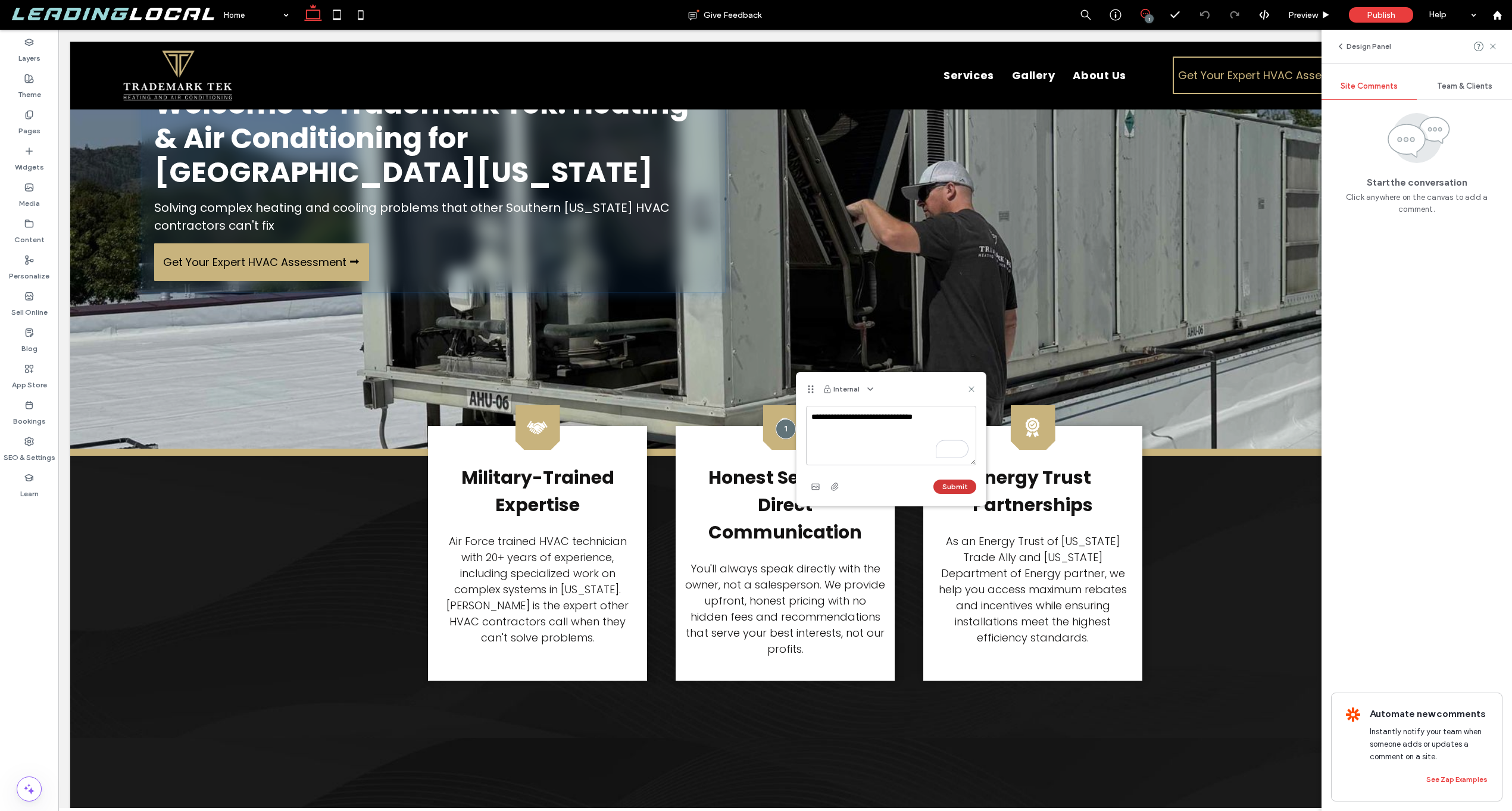
type textarea "**********"
click at [963, 493] on button "Submit" at bounding box center [955, 486] width 43 height 14
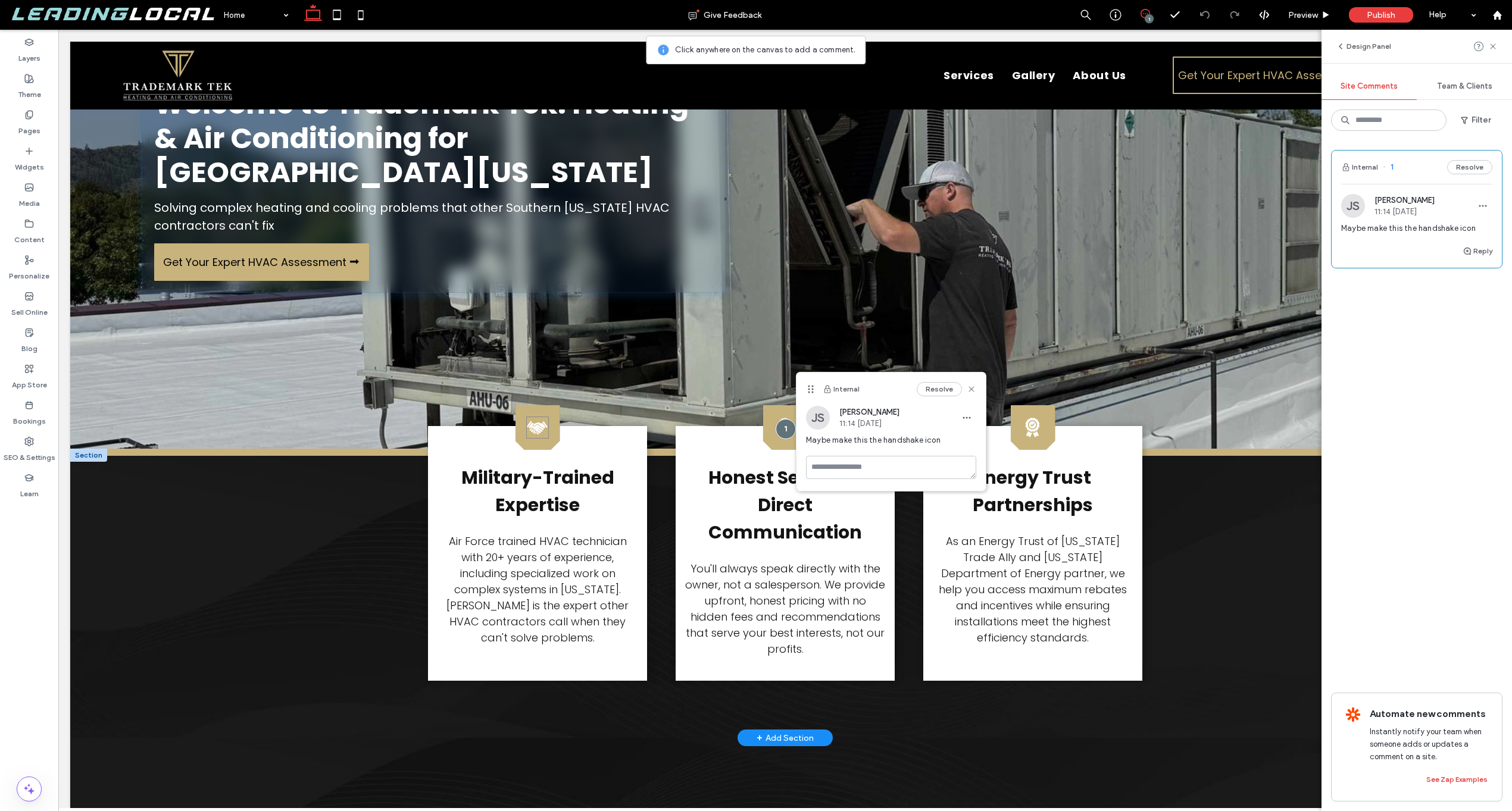
click at [534, 429] on icon at bounding box center [537, 427] width 21 height 14
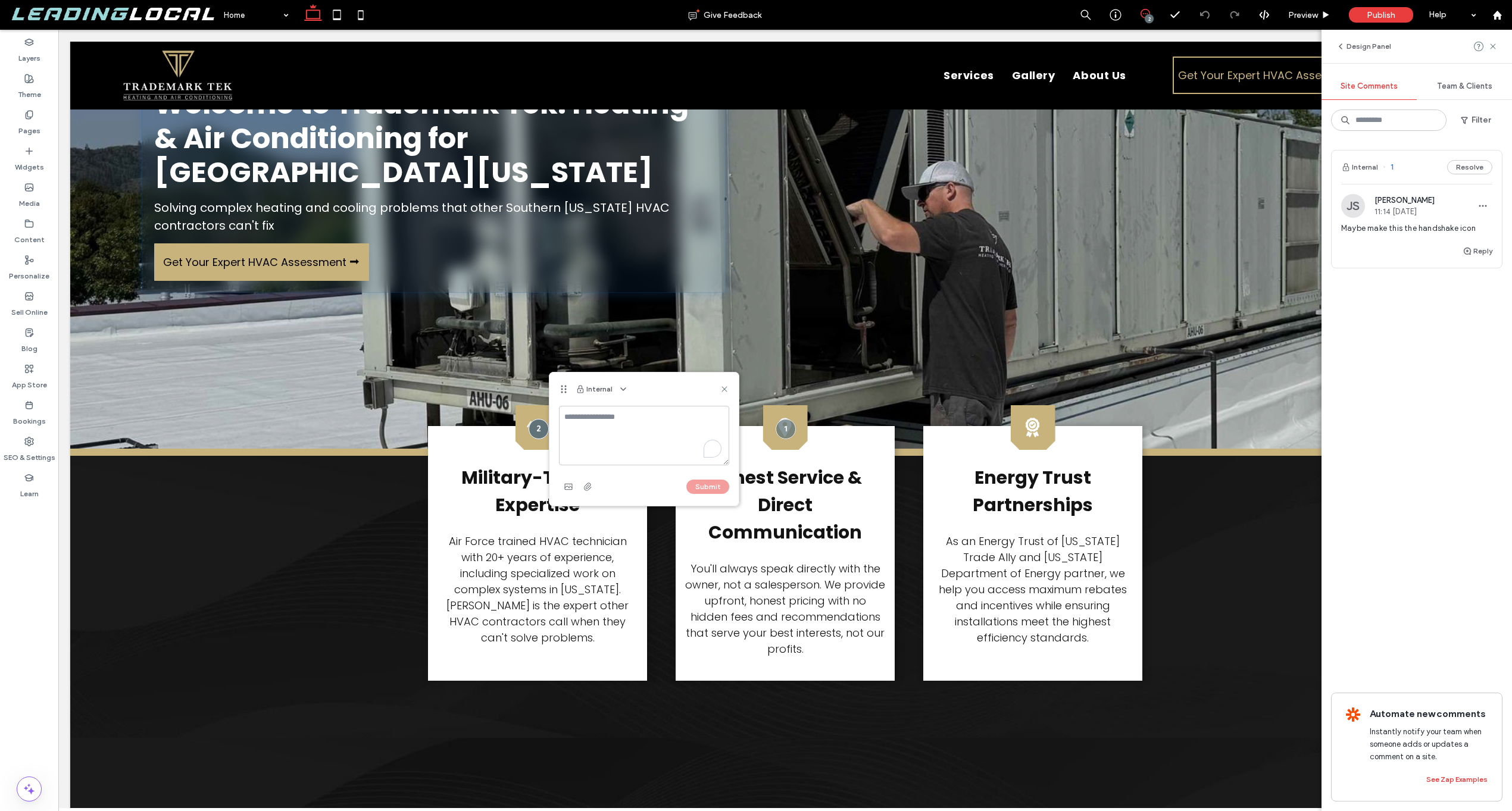
click at [599, 418] on textarea "To enrich screen reader interactions, please activate Accessibility in Grammarl…" at bounding box center [644, 435] width 171 height 59
type textarea "**********"
click at [697, 481] on button "Submit" at bounding box center [708, 486] width 43 height 14
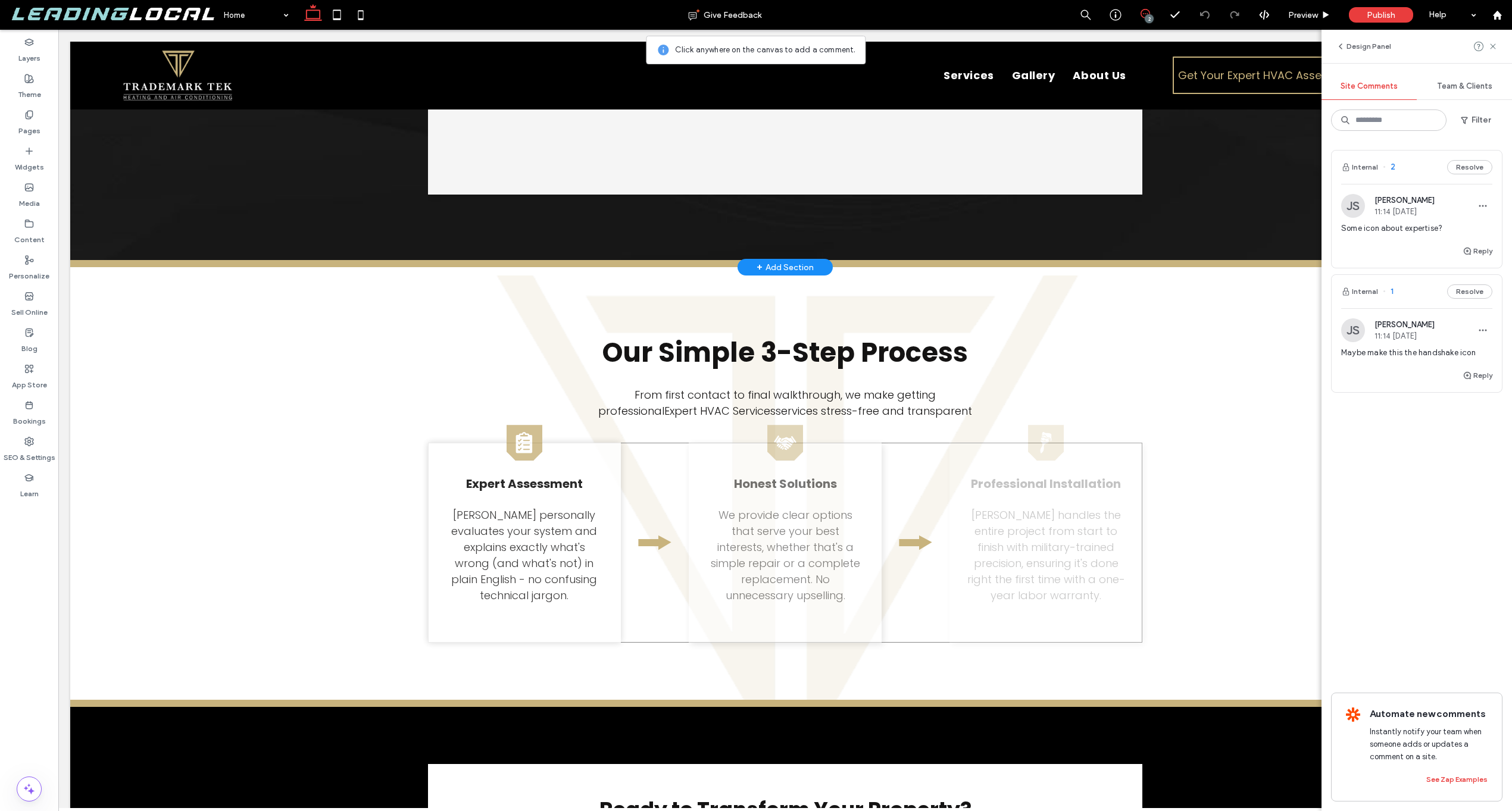
scroll to position [2881, 0]
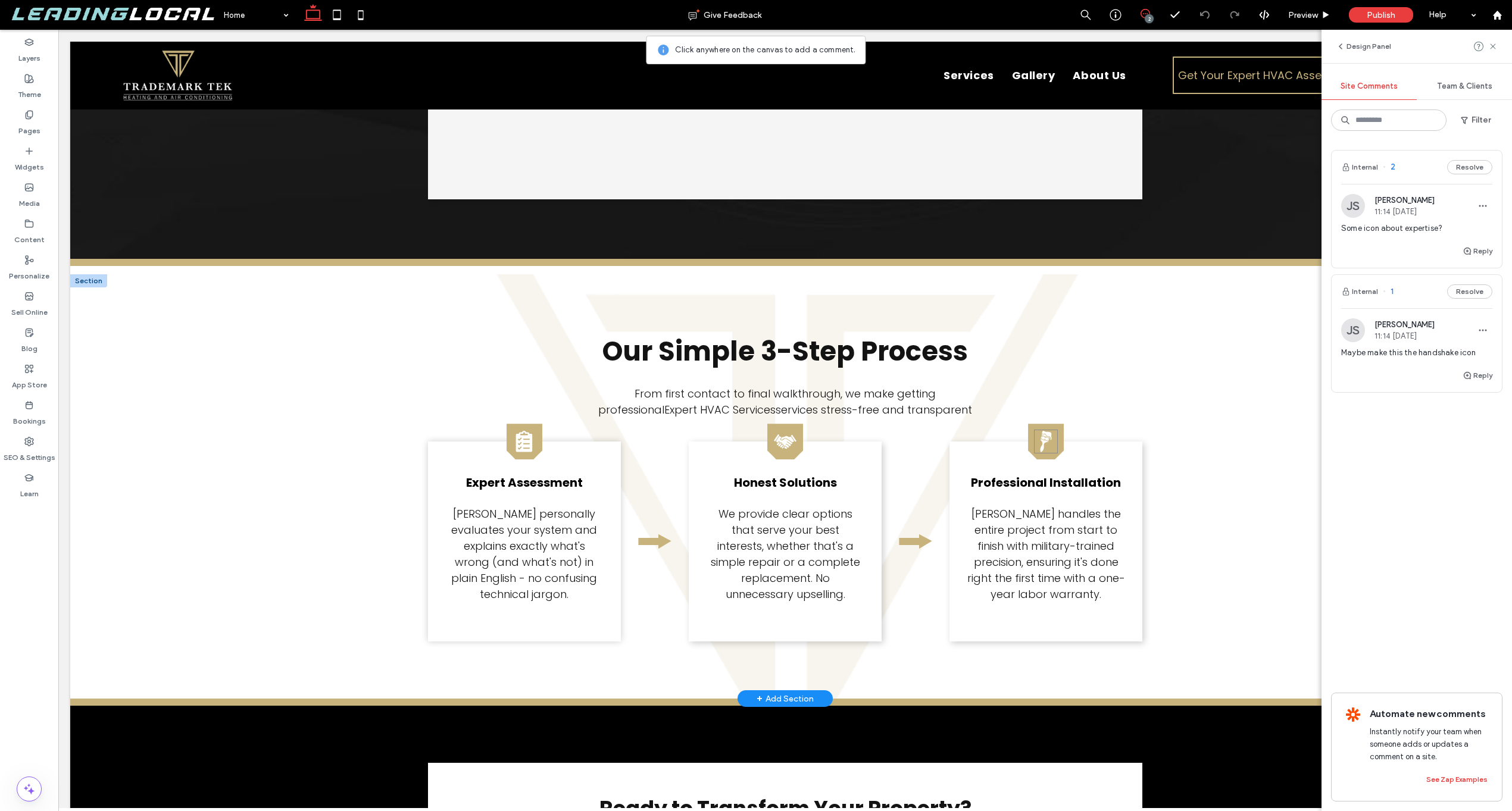
click at [1045, 429] on icon "A black and white silhouette of a paint brush on a white background." at bounding box center [1045, 441] width 24 height 24
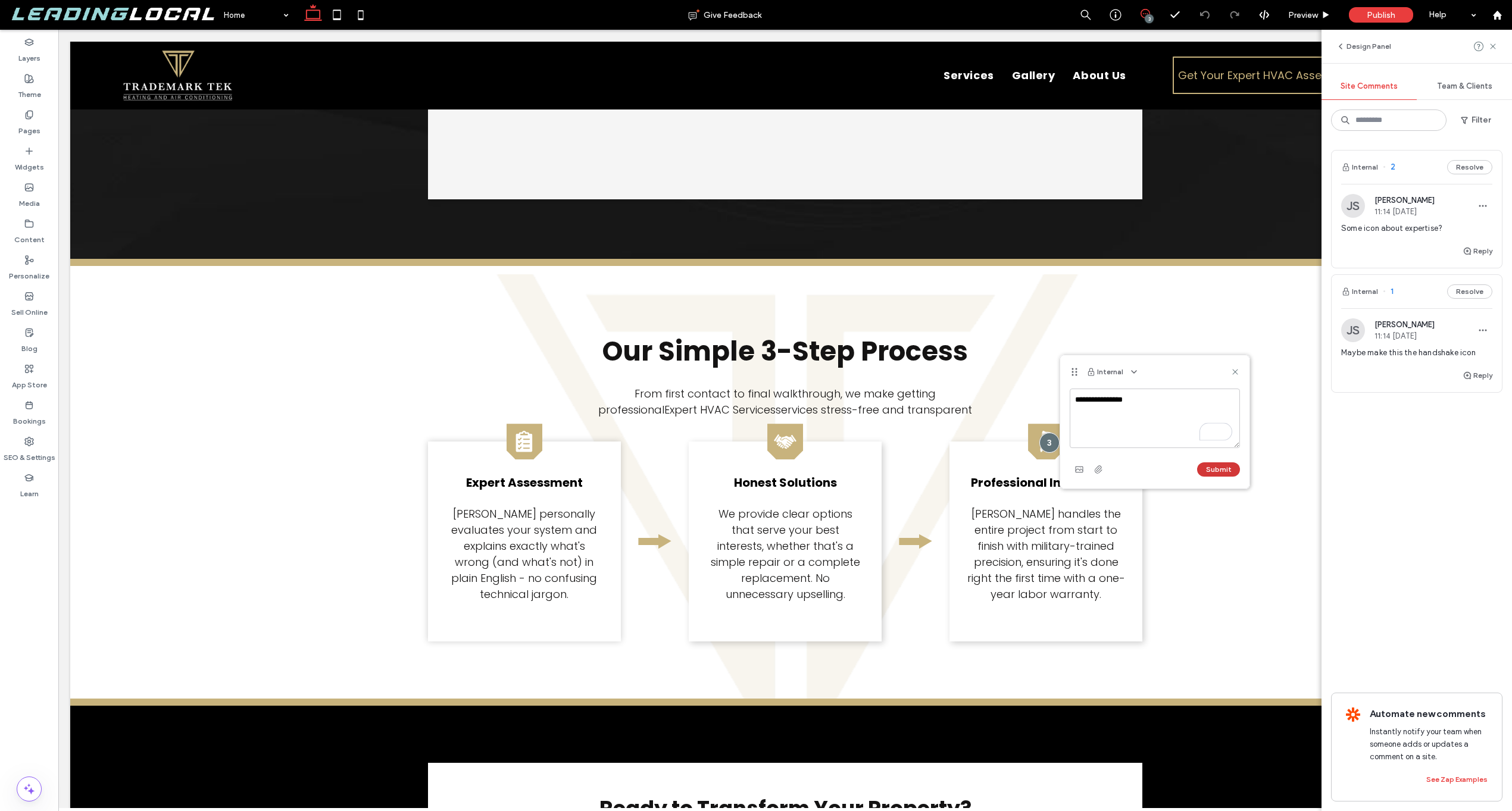
type textarea "**********"
click at [1218, 475] on button "Submit" at bounding box center [1218, 469] width 43 height 14
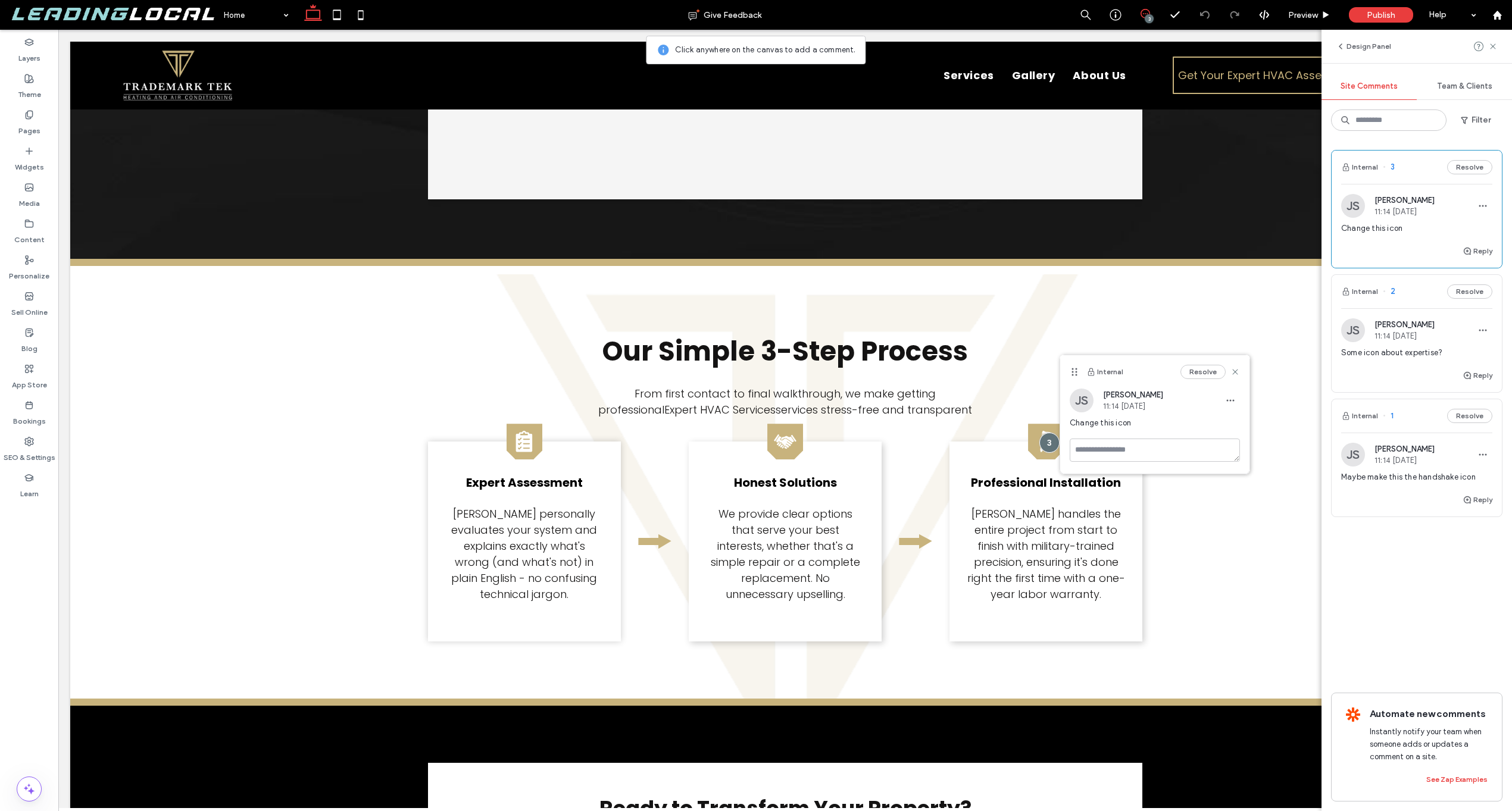
click at [1235, 378] on div "Resolve" at bounding box center [1209, 372] width 59 height 14
click at [1237, 374] on icon at bounding box center [1234, 372] width 9 height 9
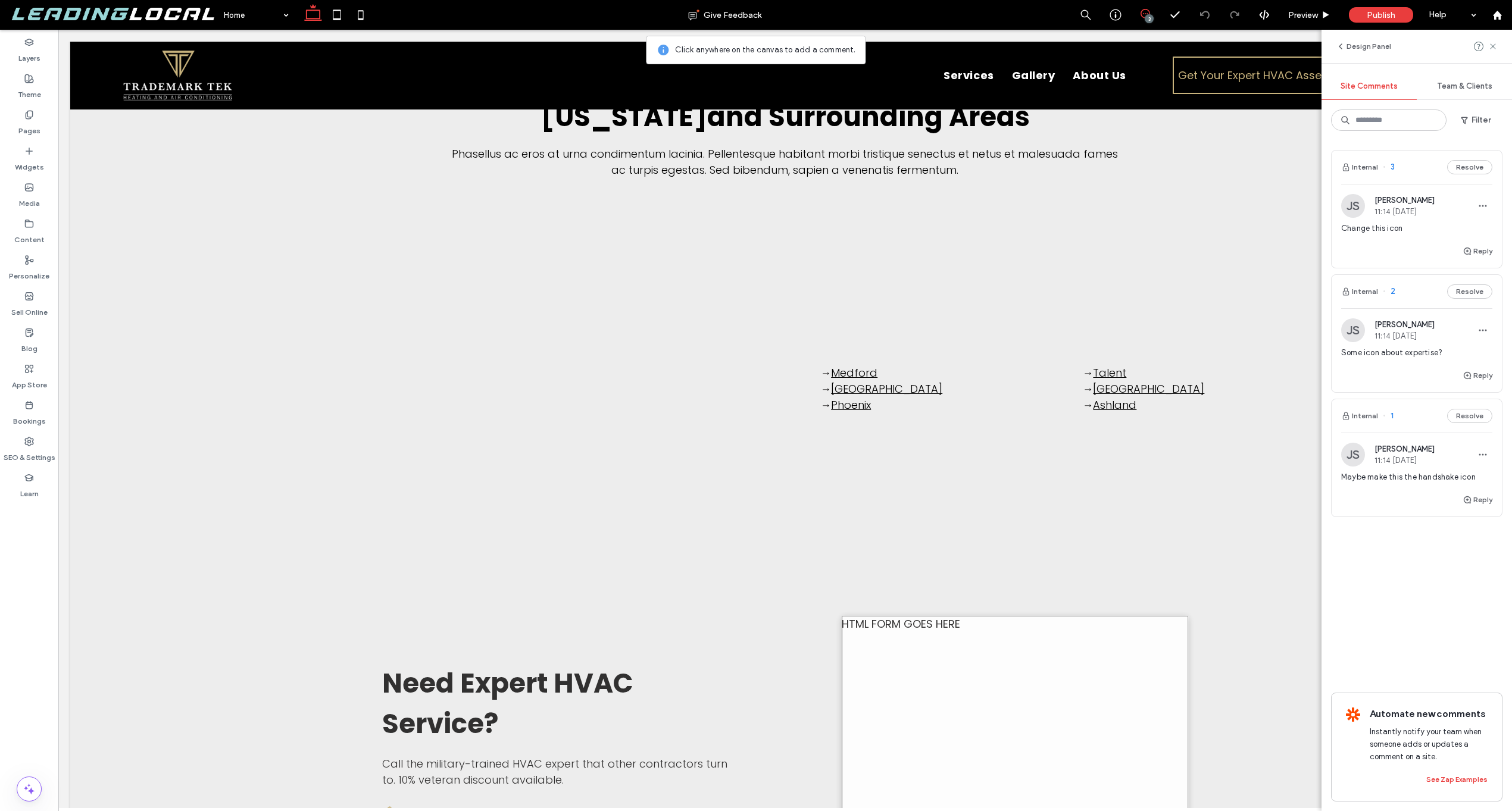
scroll to position [5576, 0]
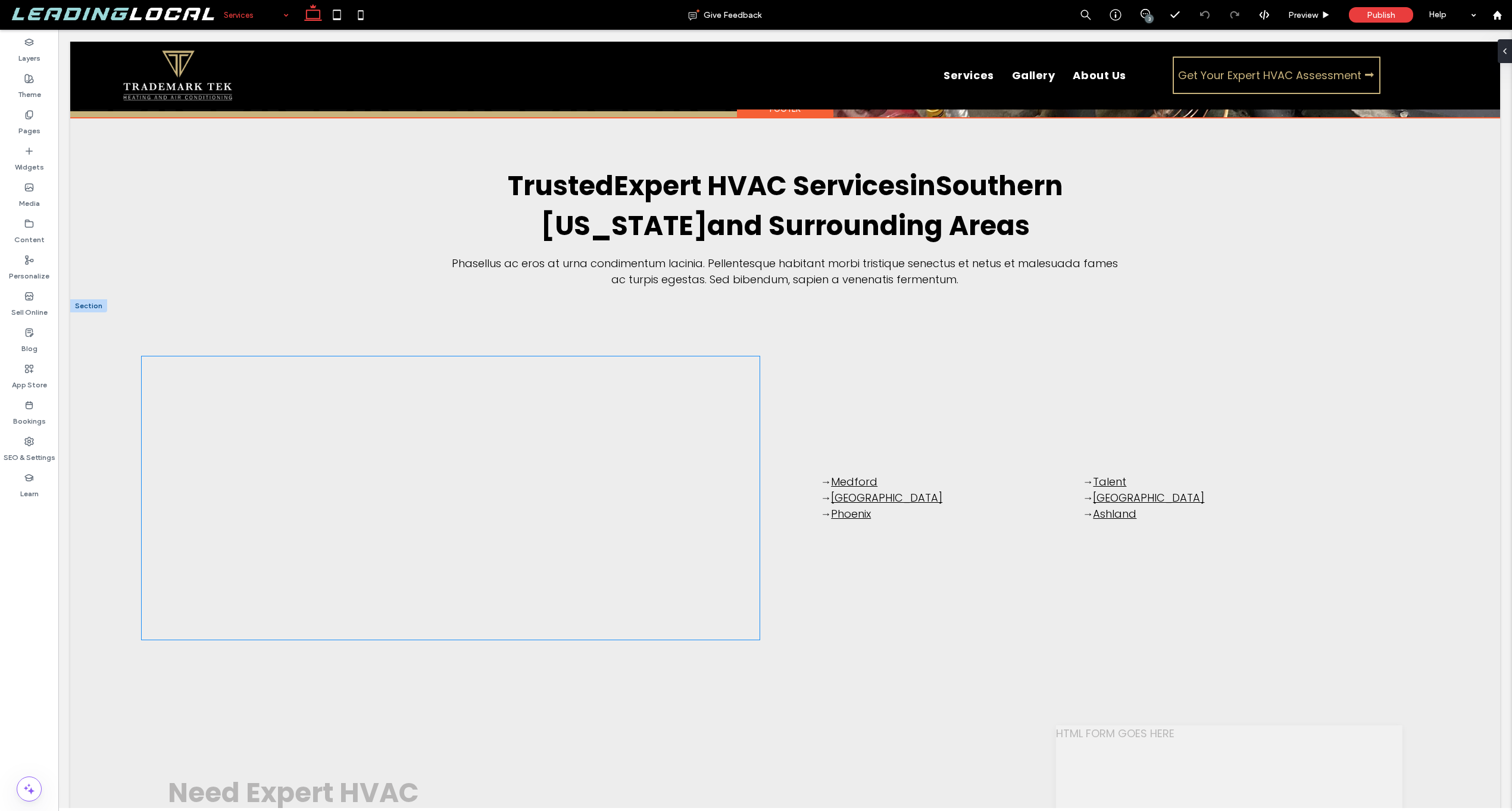
scroll to position [2820, 0]
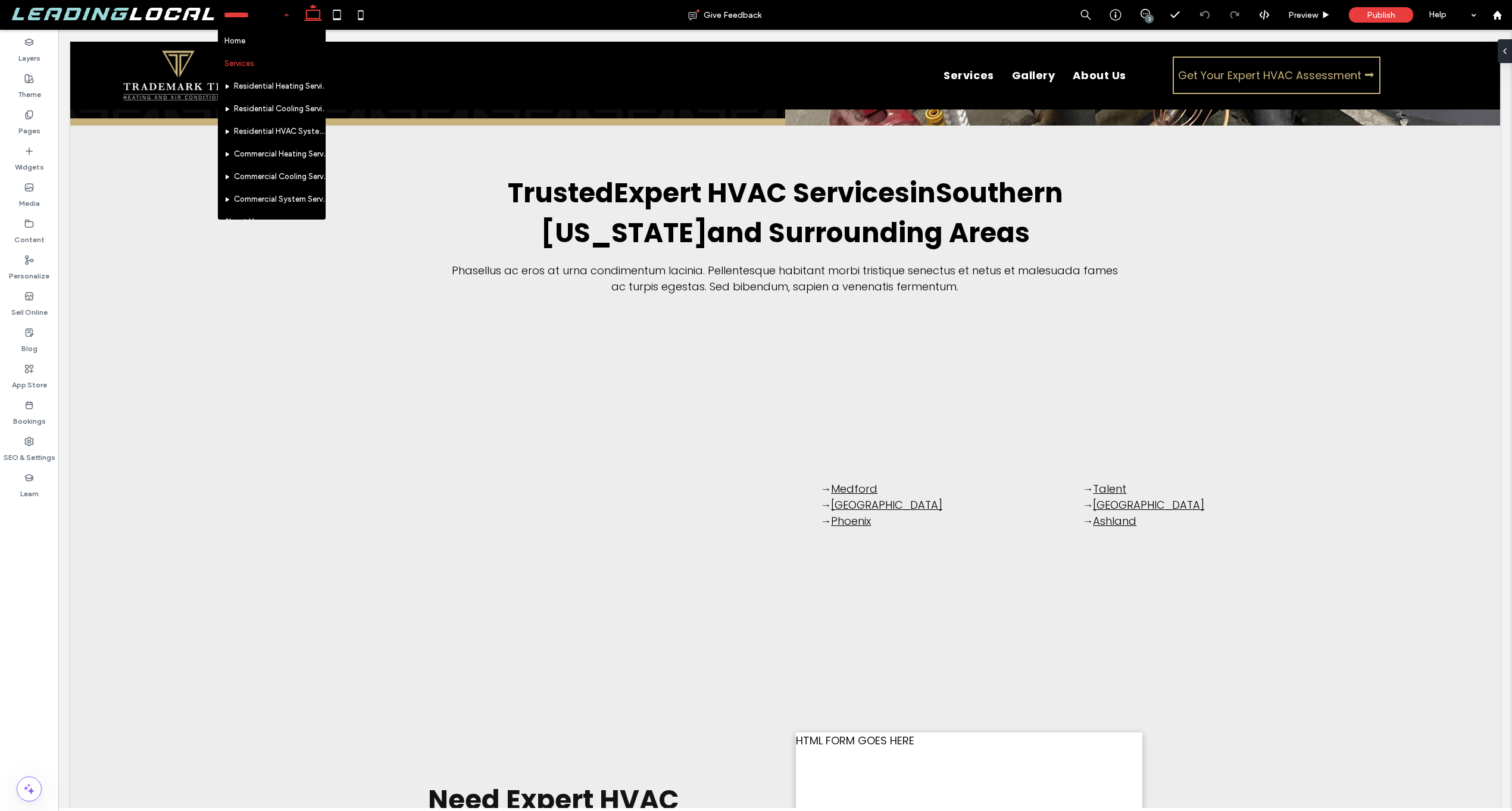
click at [258, 10] on input at bounding box center [253, 15] width 59 height 30
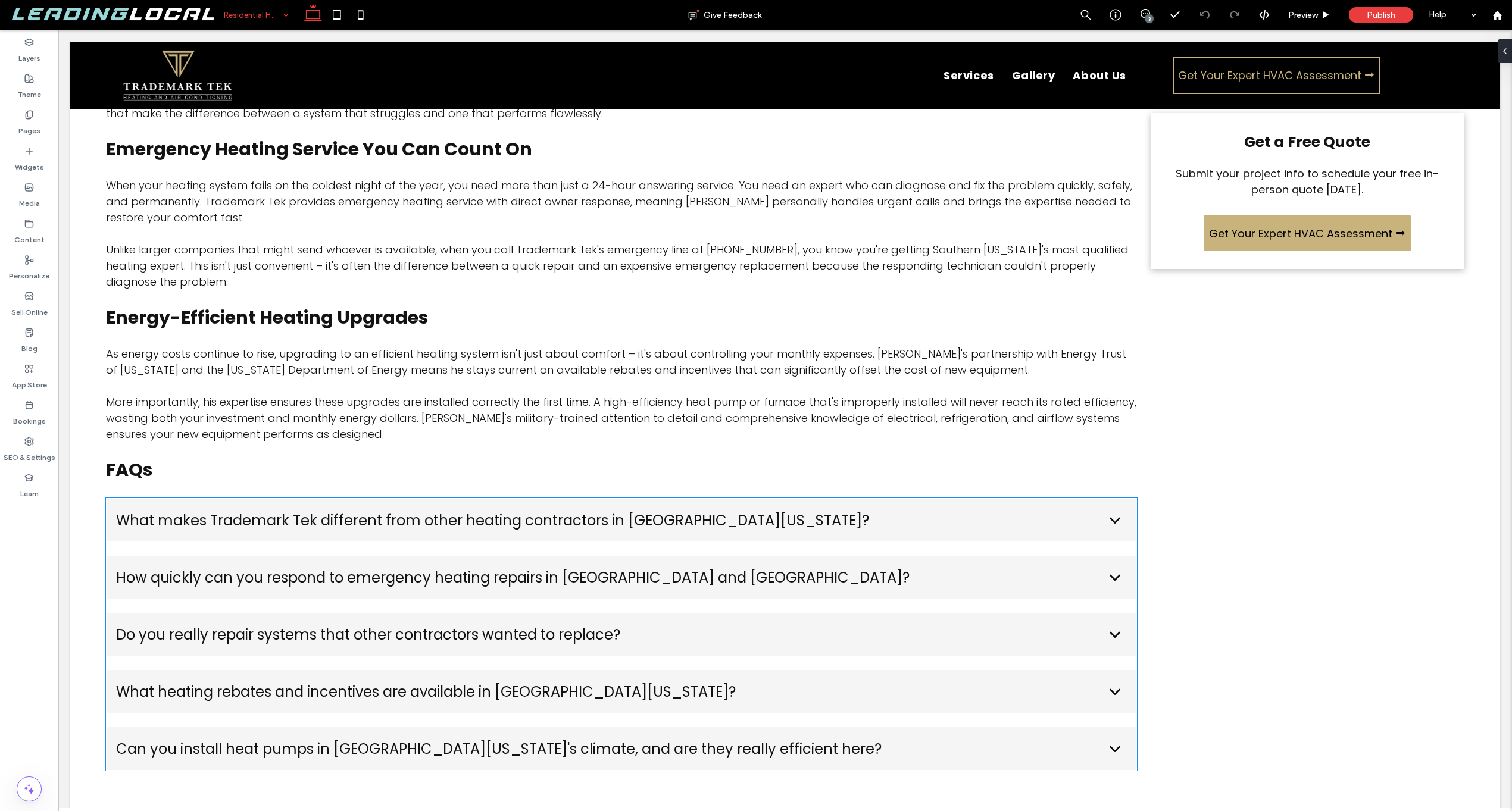
scroll to position [1964, 0]
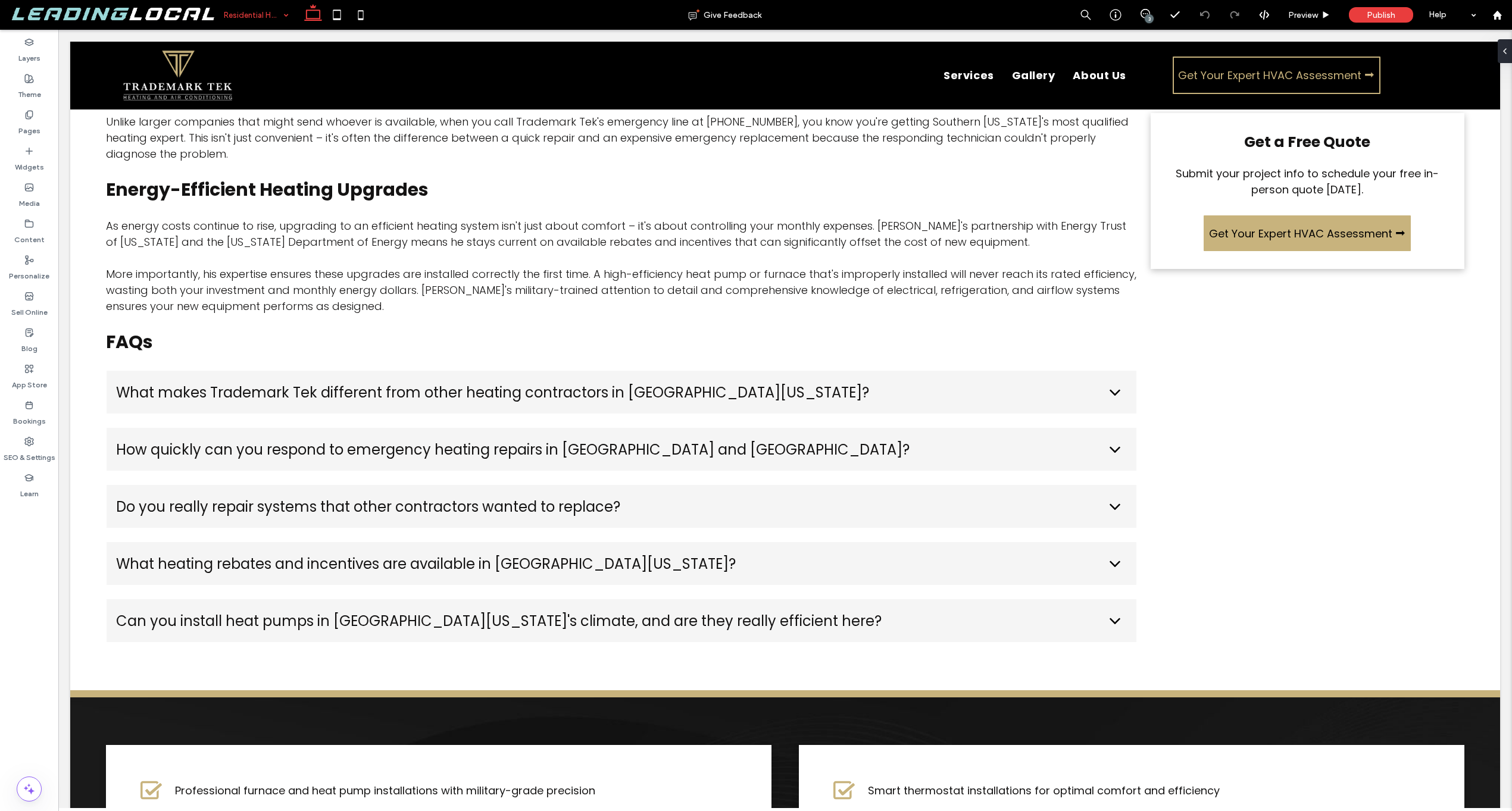
click at [281, 20] on div "Residential Heating Services" at bounding box center [256, 15] width 77 height 30
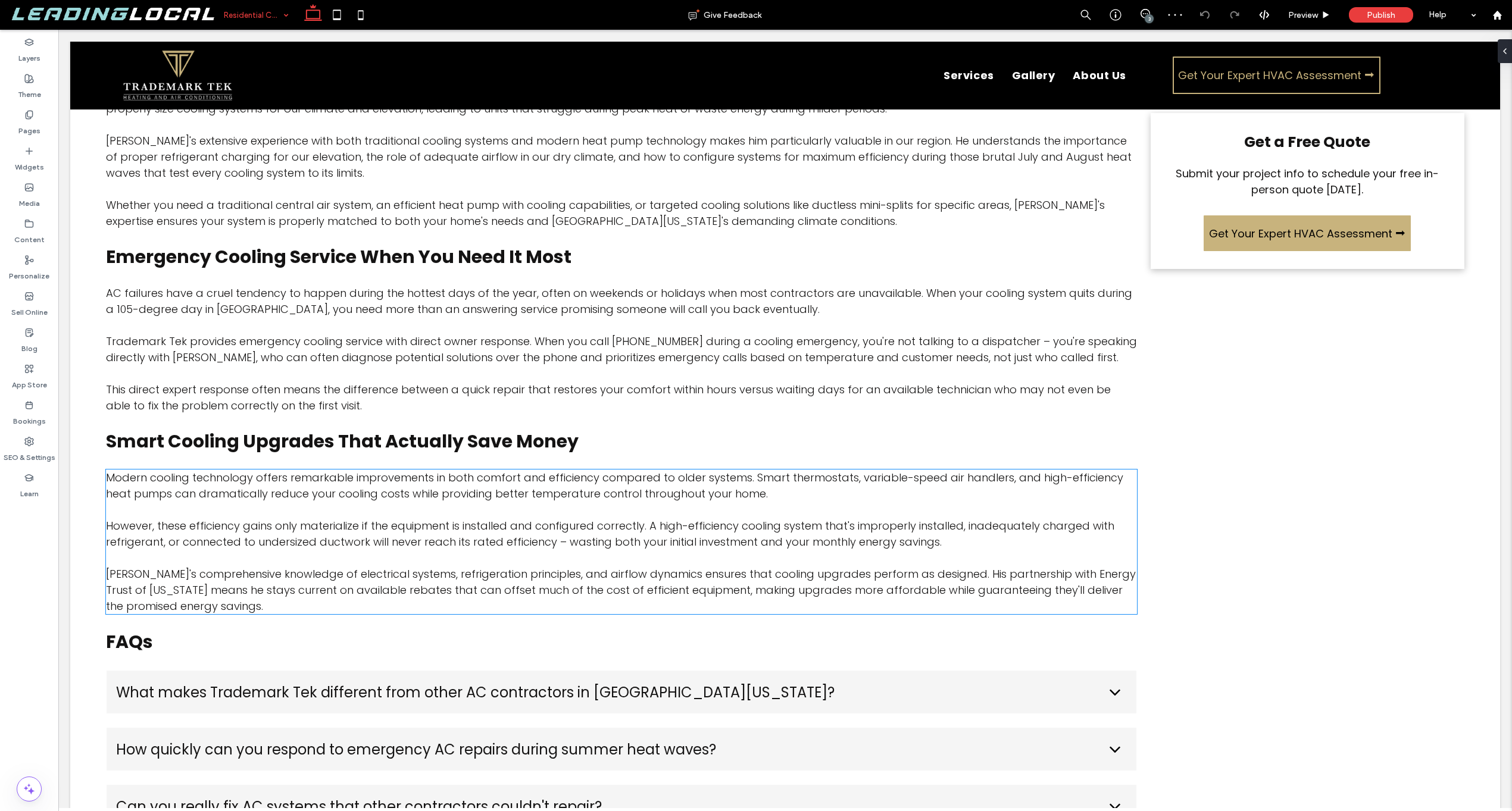
scroll to position [2118, 0]
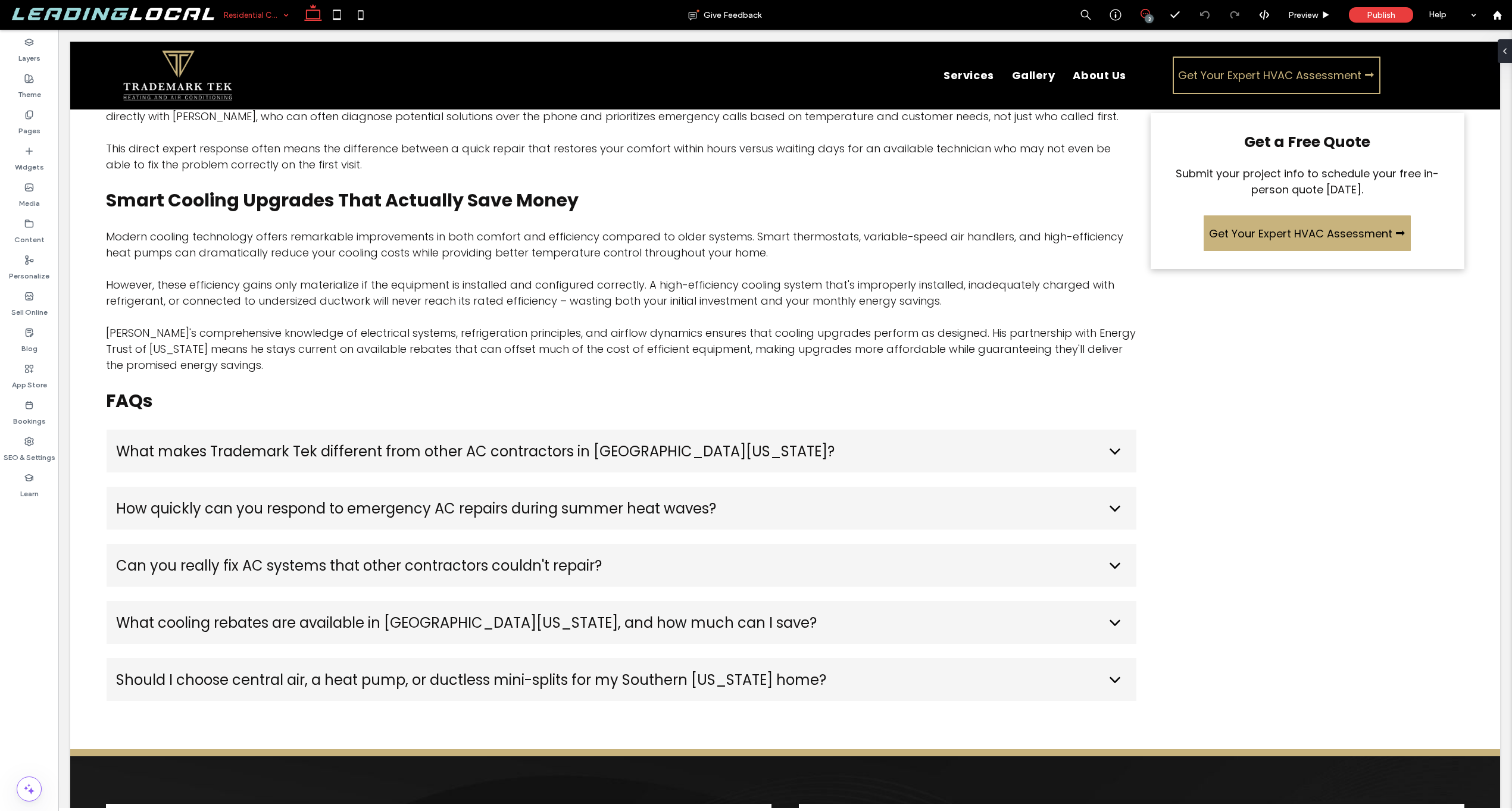
click at [1148, 14] on icon at bounding box center [1145, 14] width 9 height 9
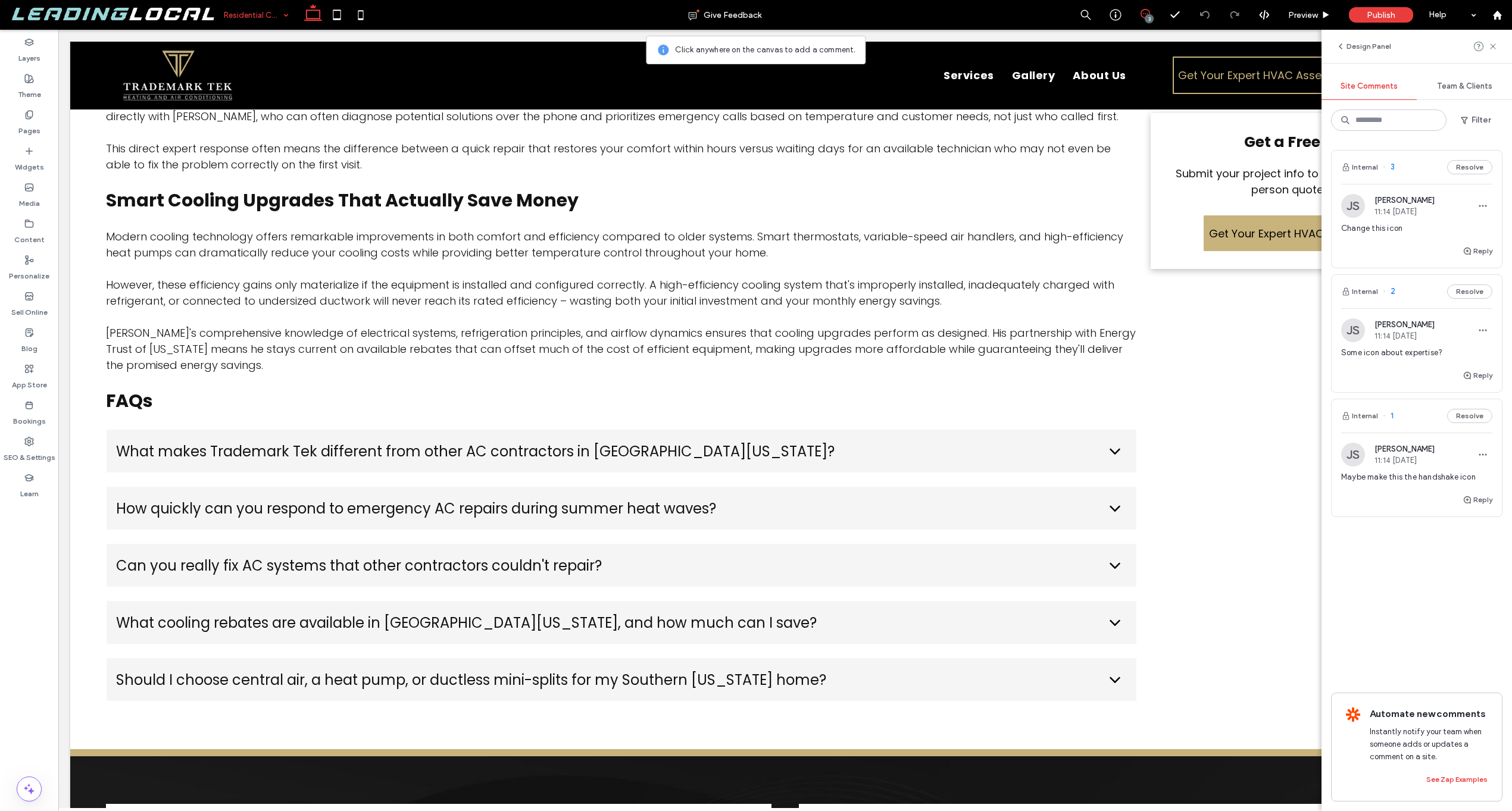
click at [1148, 14] on icon at bounding box center [1145, 14] width 9 height 9
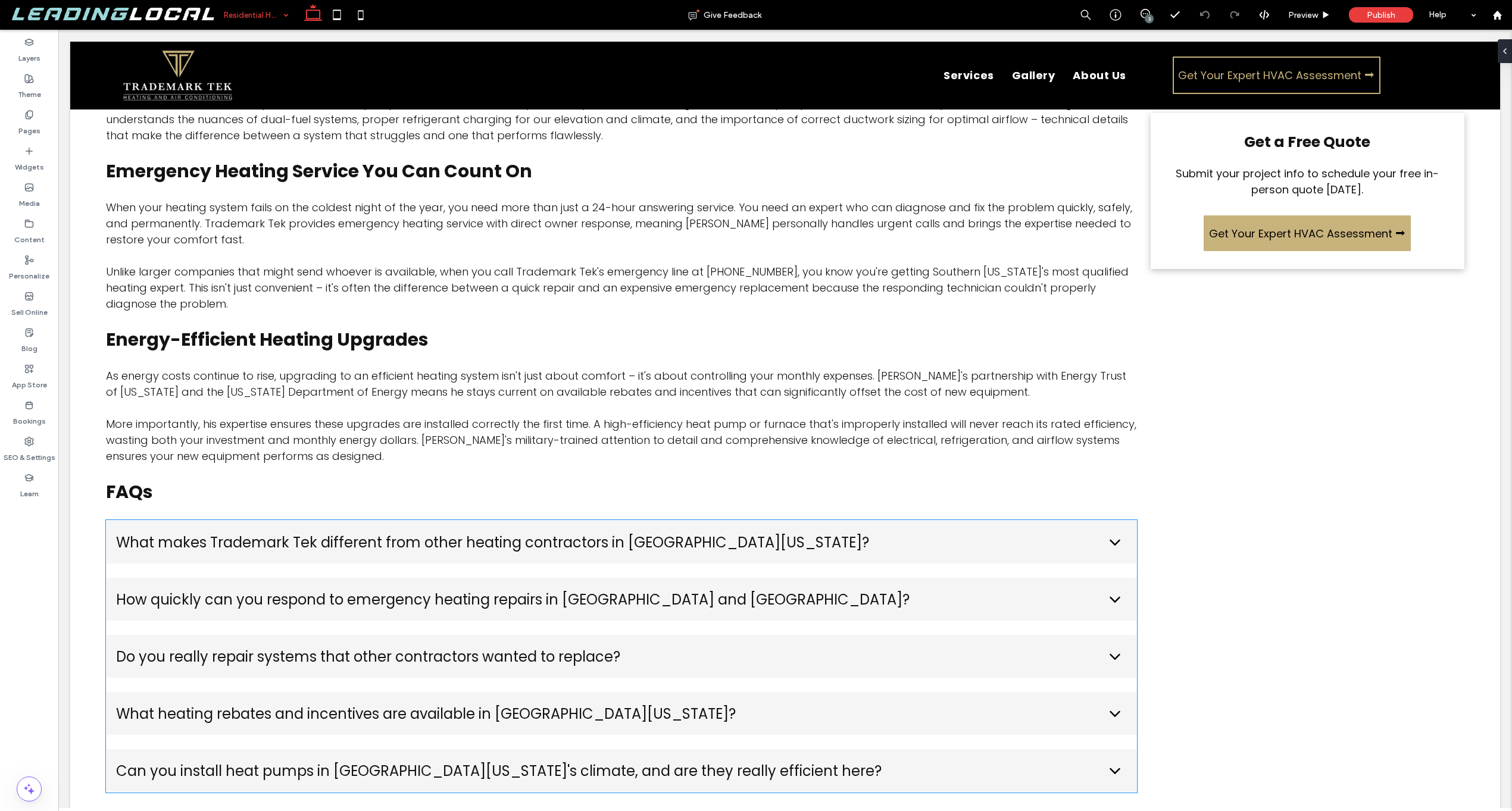
scroll to position [1815, 0]
click at [1145, 14] on icon at bounding box center [1145, 14] width 9 height 9
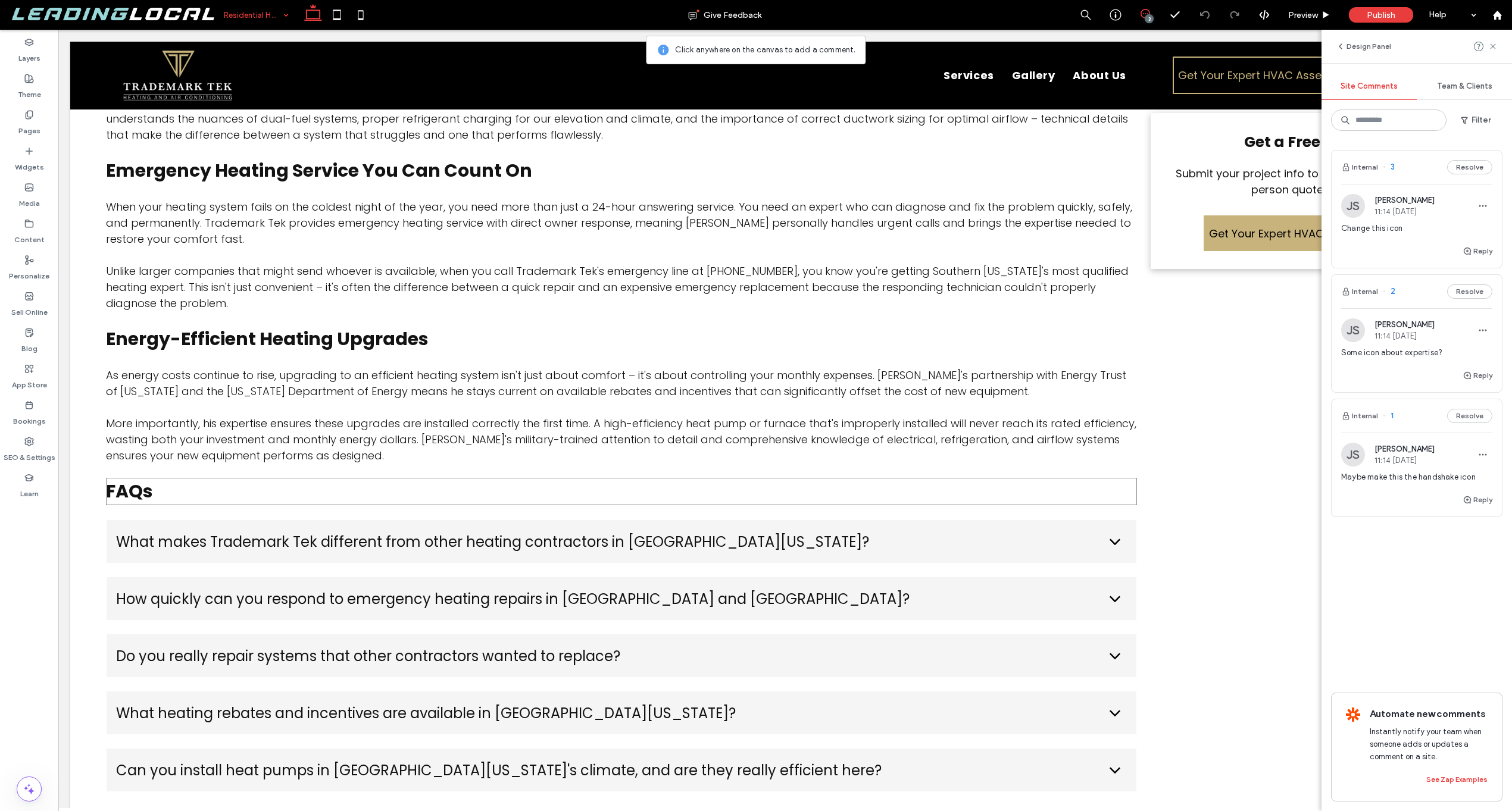
click at [191, 489] on h3 "FAQs" at bounding box center [621, 491] width 1031 height 27
